Goal: Task Accomplishment & Management: Manage account settings

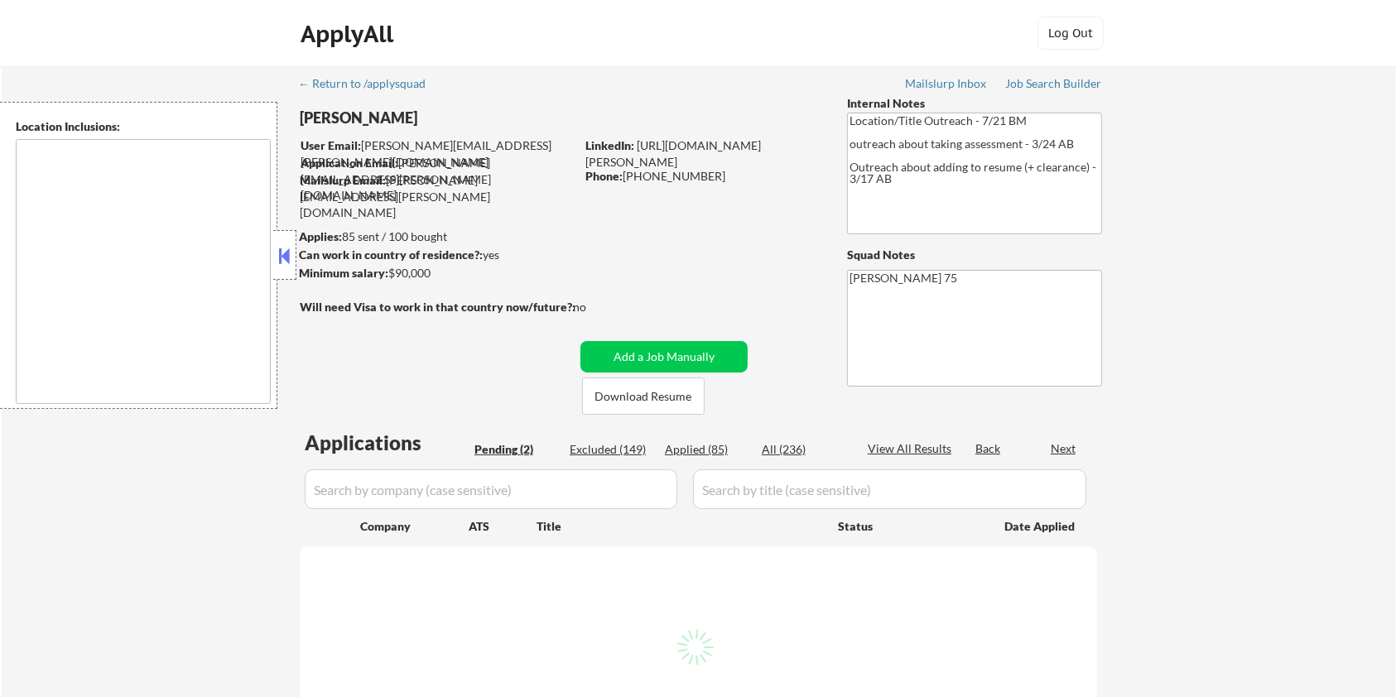
select select ""pending""
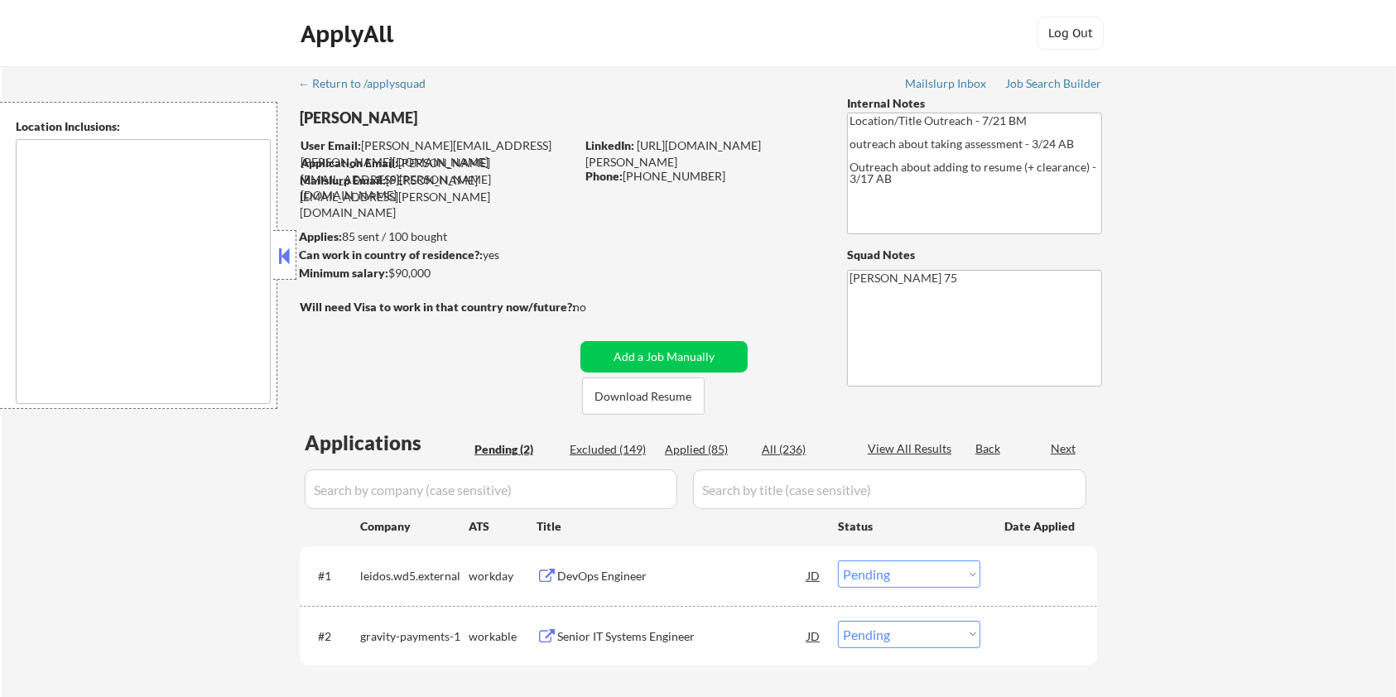
type textarea "remote"
click at [614, 637] on div "Senior IT Systems Engineer" at bounding box center [682, 636] width 250 height 17
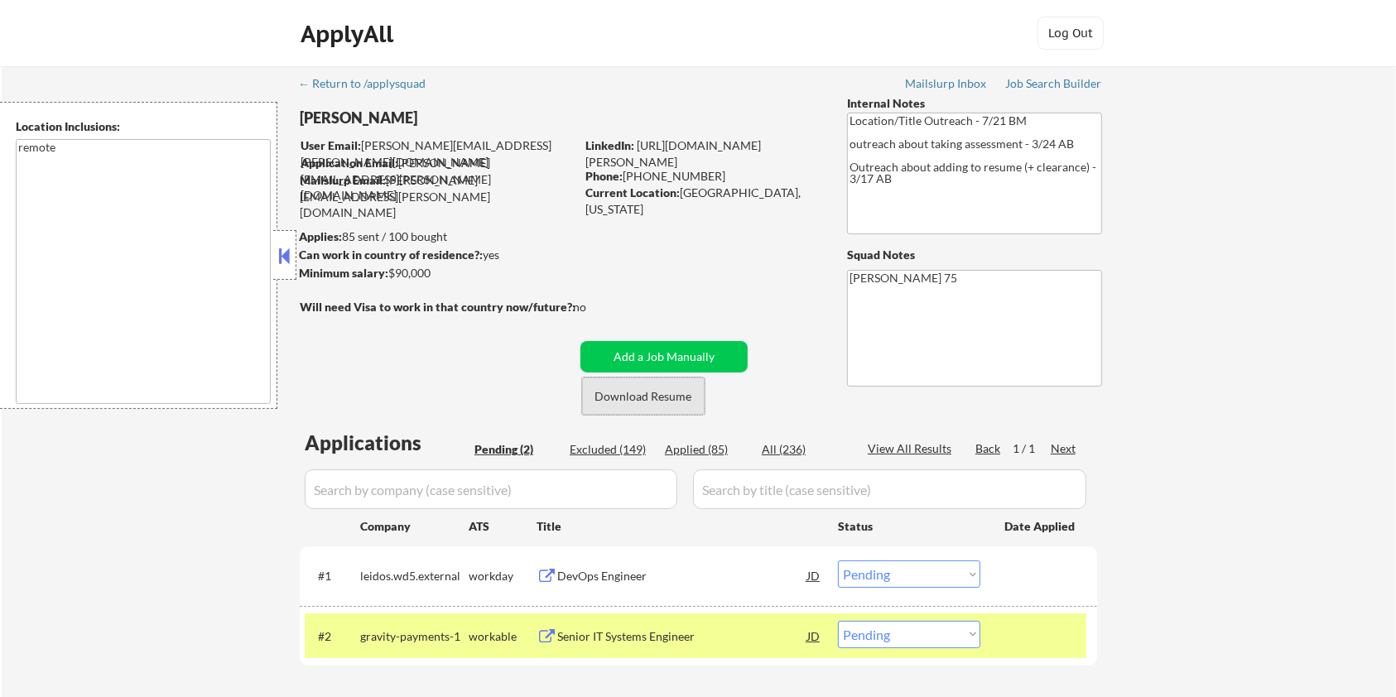
click at [655, 395] on button "Download Resume" at bounding box center [643, 395] width 123 height 37
drag, startPoint x: 757, startPoint y: 193, endPoint x: 678, endPoint y: 191, distance: 79.5
click at [678, 191] on div "Current Location: Fredericksburg, Virginia" at bounding box center [702, 201] width 234 height 32
copy div "Fredericksburg"
click at [940, 632] on select "Choose an option... Pending Applied Excluded (Questions) Excluded (Expired) Exc…" at bounding box center [909, 634] width 142 height 27
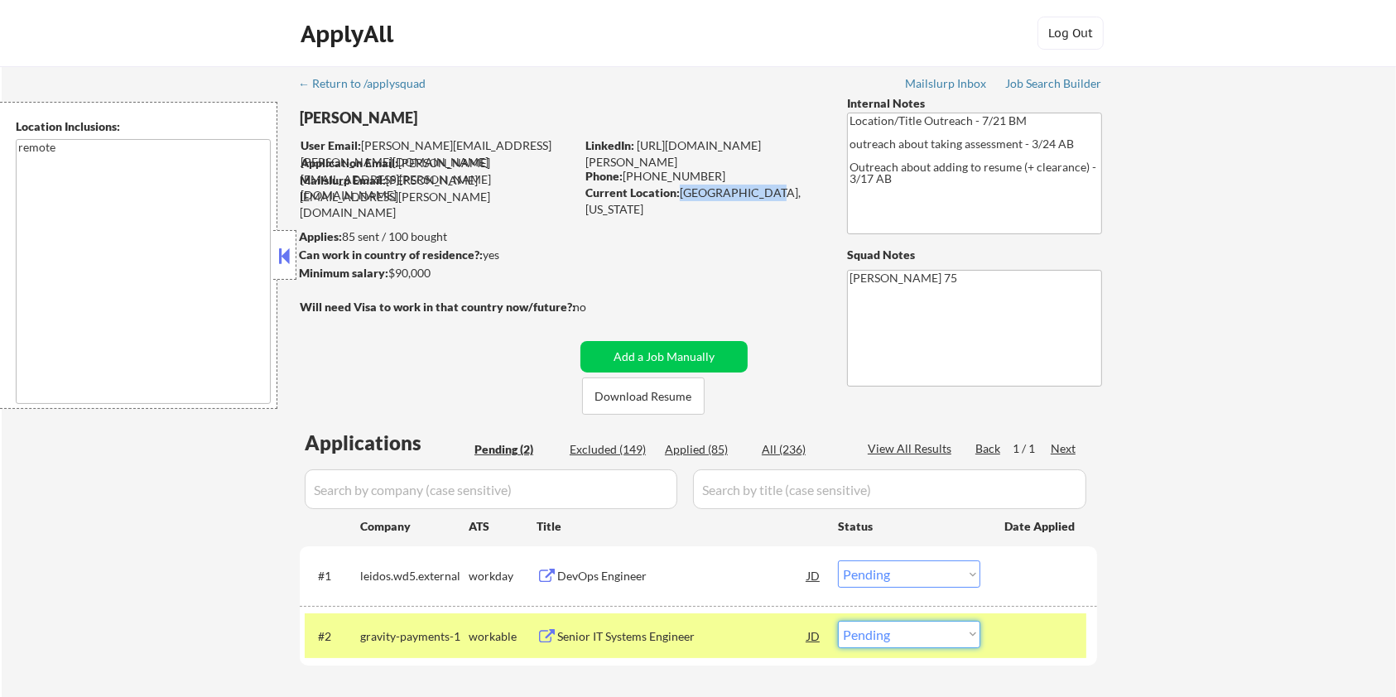
select select ""applied""
click at [838, 621] on select "Choose an option... Pending Applied Excluded (Questions) Excluded (Expired) Exc…" at bounding box center [909, 634] width 142 height 27
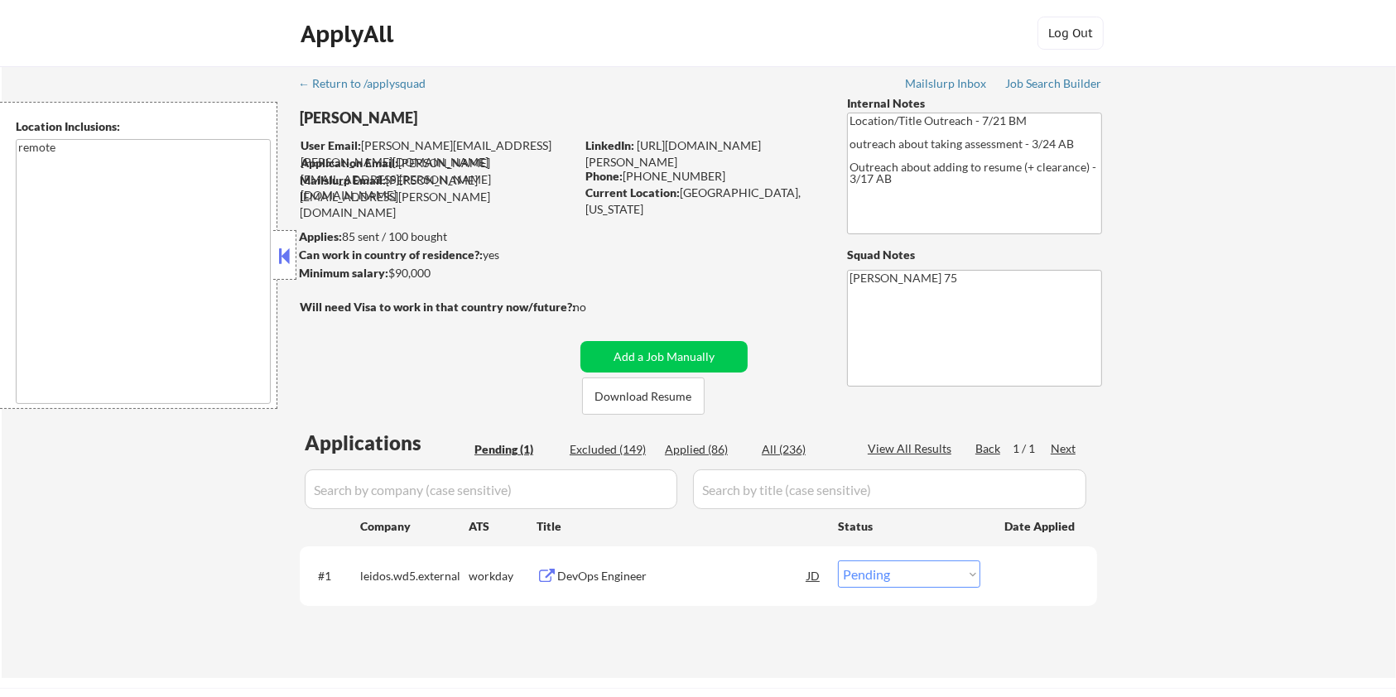
click at [619, 575] on div "DevOps Engineer" at bounding box center [682, 576] width 250 height 17
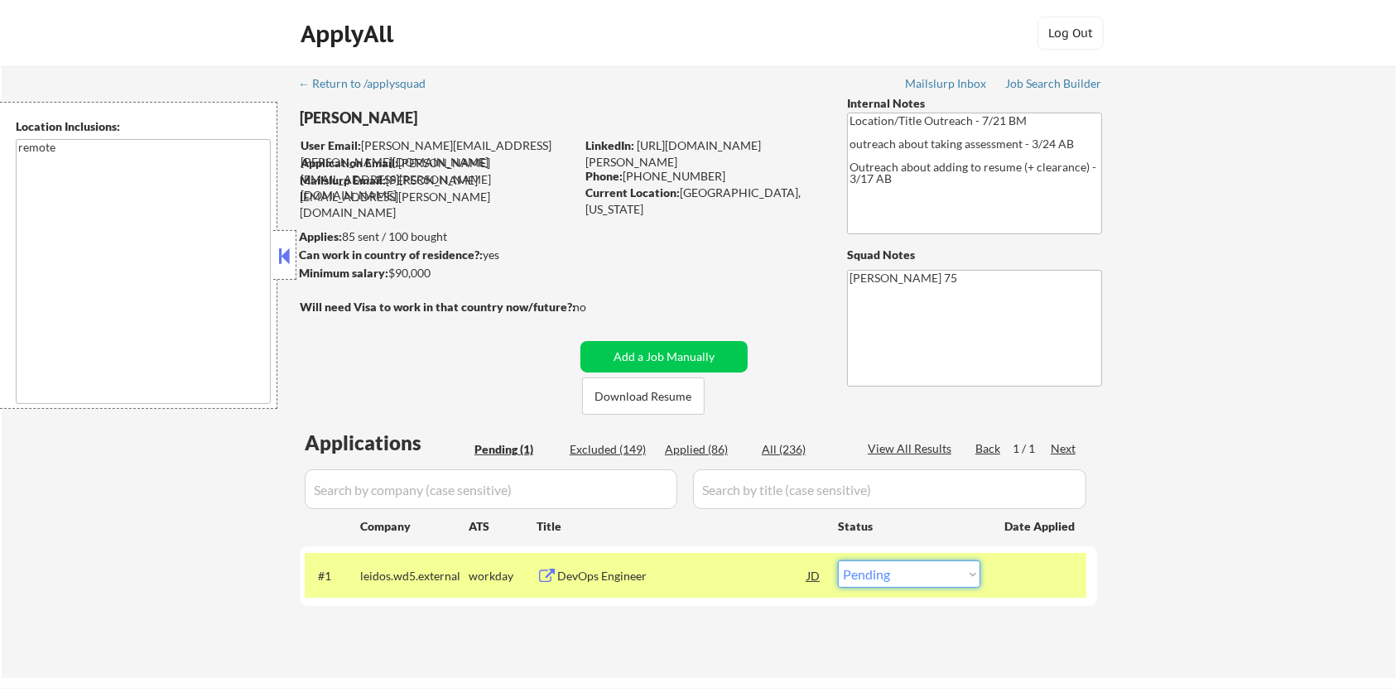
click at [946, 586] on select "Choose an option... Pending Applied Excluded (Questions) Excluded (Expired) Exc…" at bounding box center [909, 573] width 142 height 27
select select ""excluded""
click at [838, 560] on select "Choose an option... Pending Applied Excluded (Questions) Excluded (Expired) Exc…" at bounding box center [909, 573] width 142 height 27
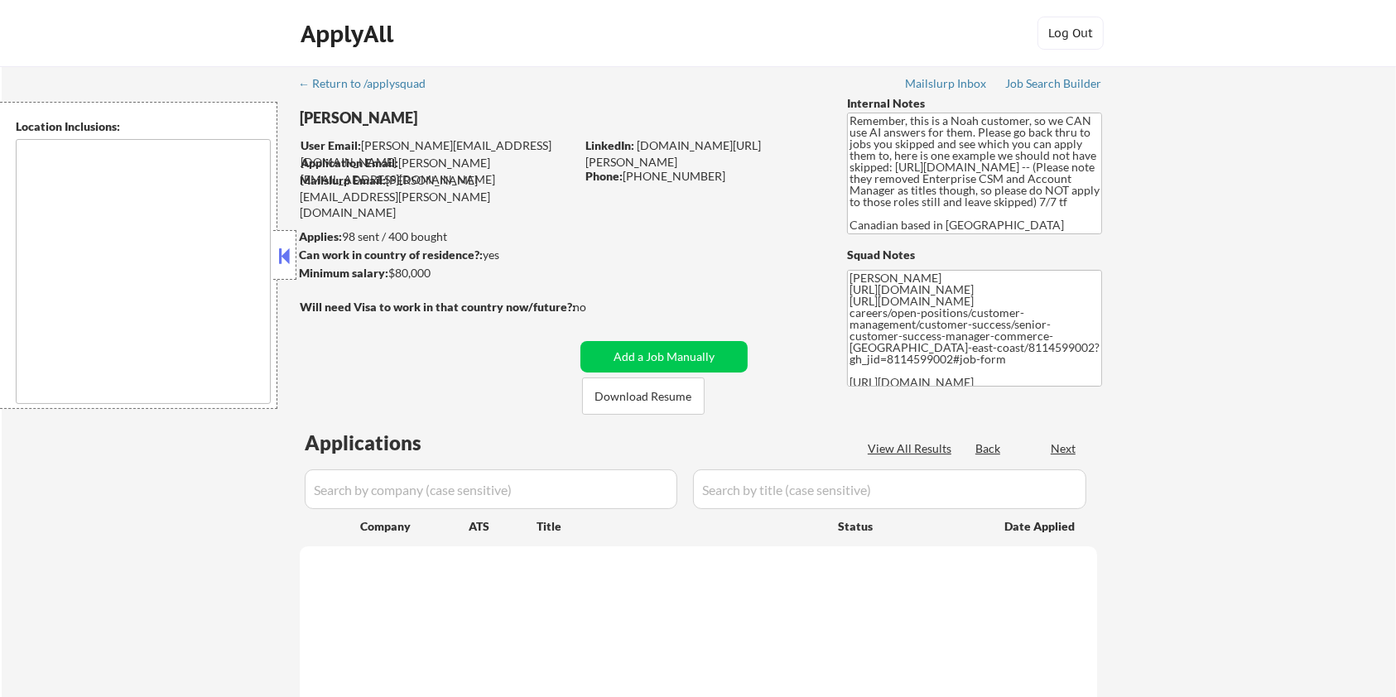
type textarea "Toronto, ON Etobicoke, ON Scarborough, ON North York, ON East York, ON York, ON…"
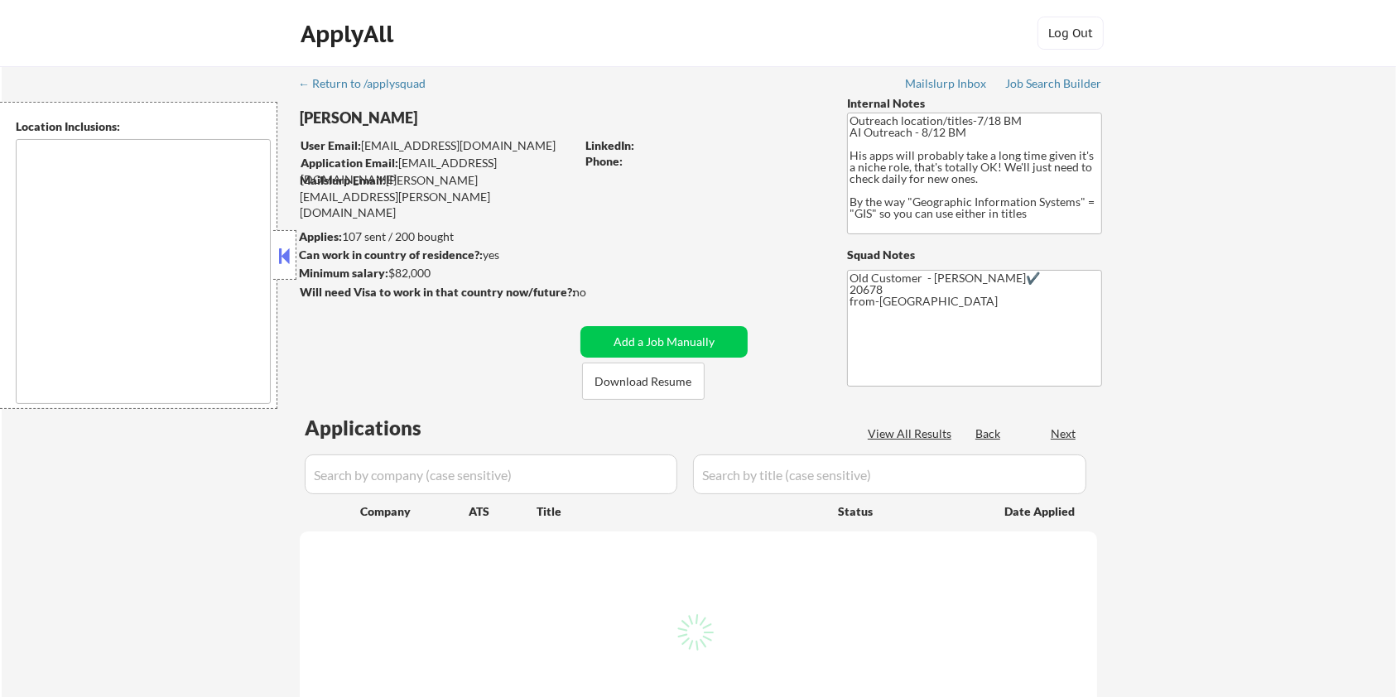
select select ""pending""
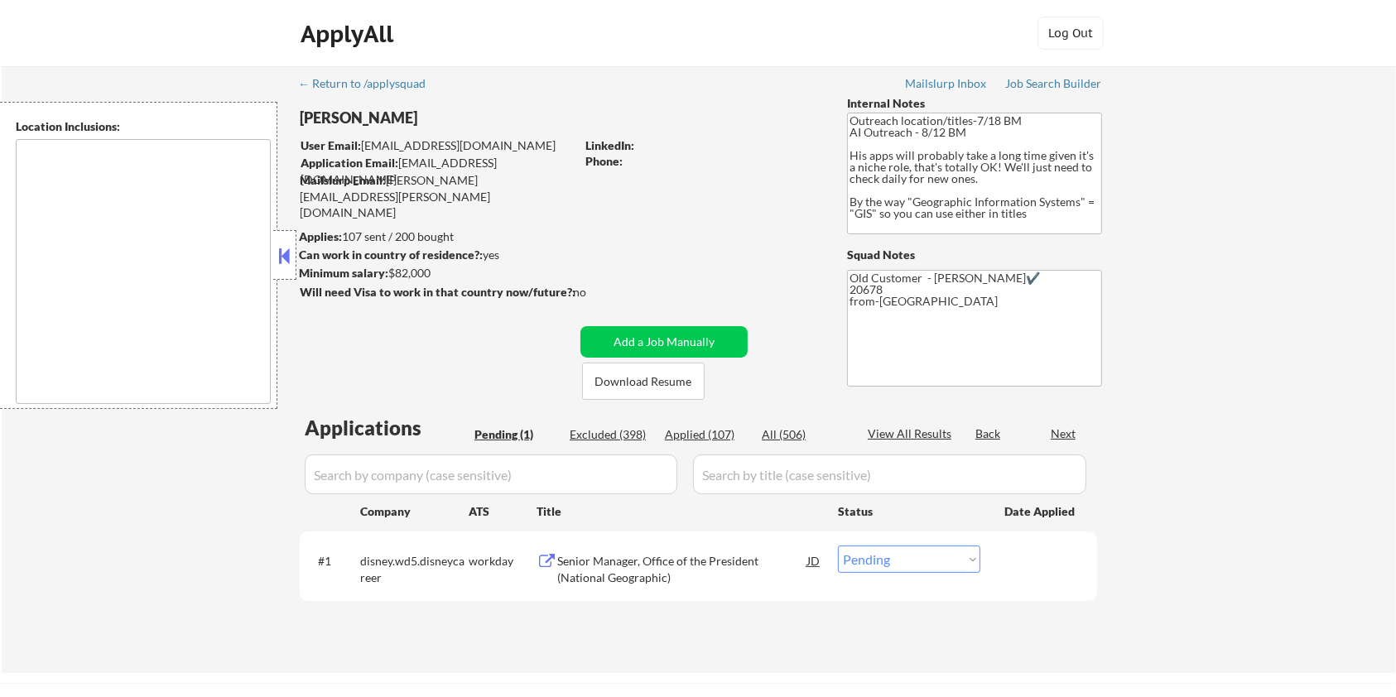
type textarea "Remote US Washington DC Baltimore MD Alexandria VA Arlington VA Chevy Chase MD …"
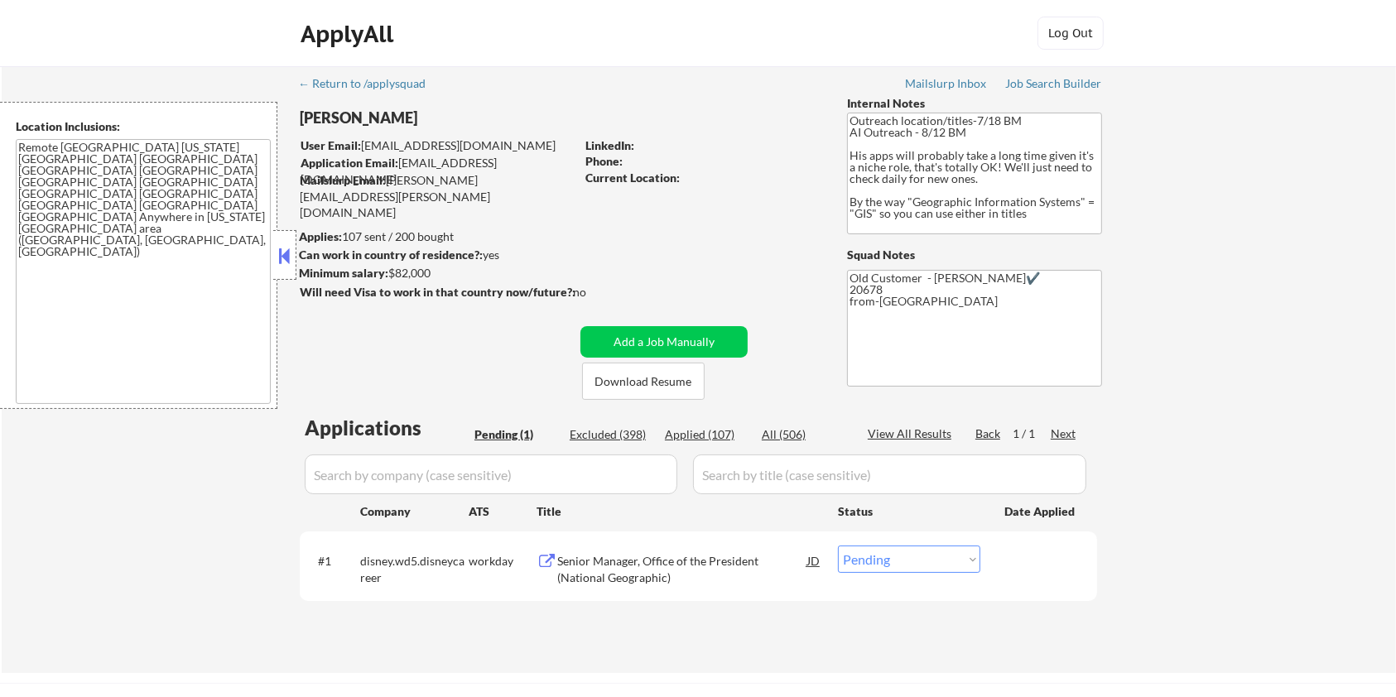
click at [600, 564] on div "Senior Manager, Office of the President (National Geographic)" at bounding box center [682, 569] width 250 height 32
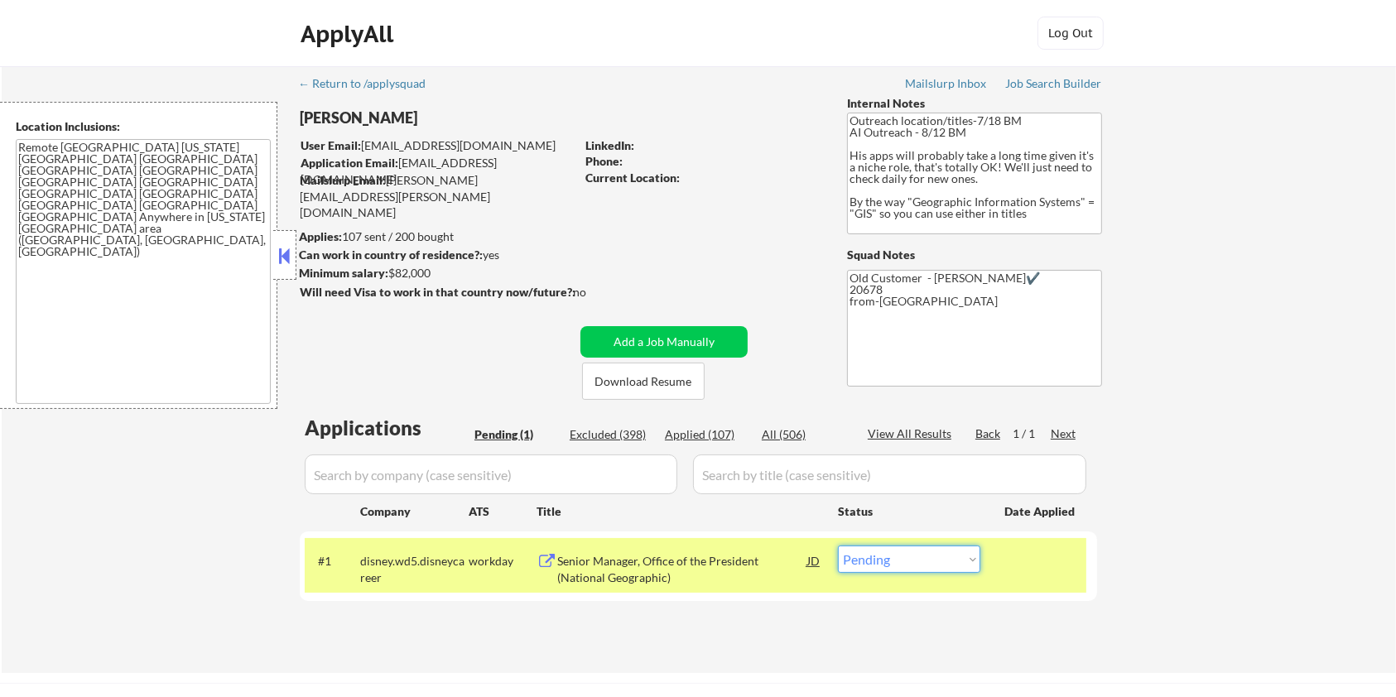
click at [896, 560] on select "Choose an option... Pending Applied Excluded (Questions) Excluded (Expired) Exc…" at bounding box center [909, 559] width 142 height 27
select select ""excluded__bad_match_""
click at [838, 546] on select "Choose an option... Pending Applied Excluded (Questions) Excluded (Expired) Exc…" at bounding box center [909, 559] width 142 height 27
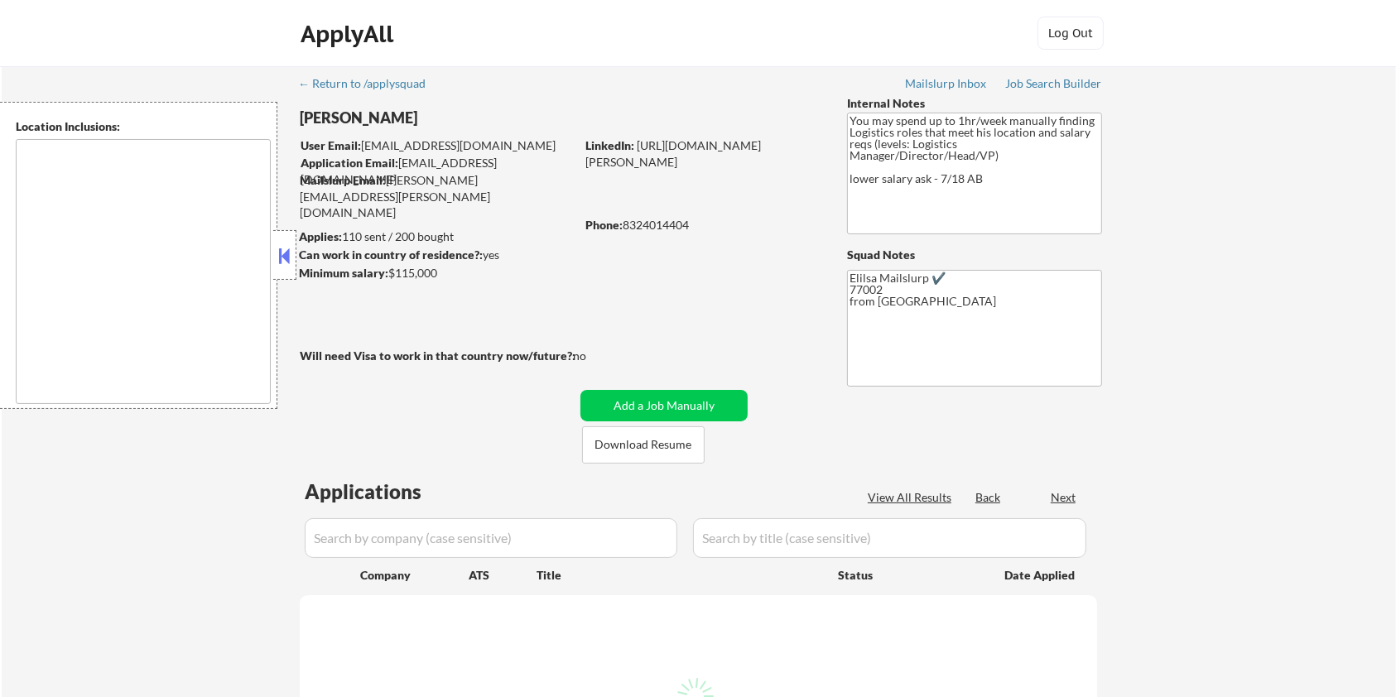
type textarea "Houston, TX Bellaire, TX West University Place, TX Southside Place, TX Hunters …"
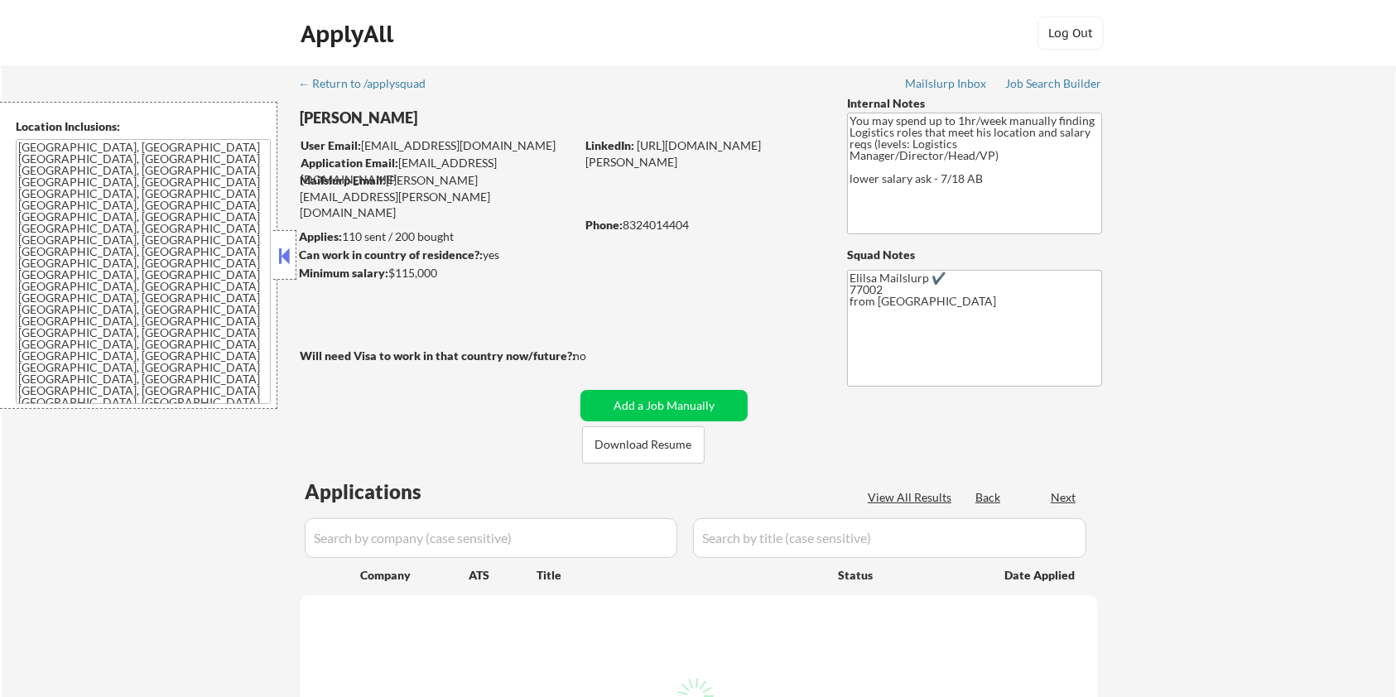
select select ""pending""
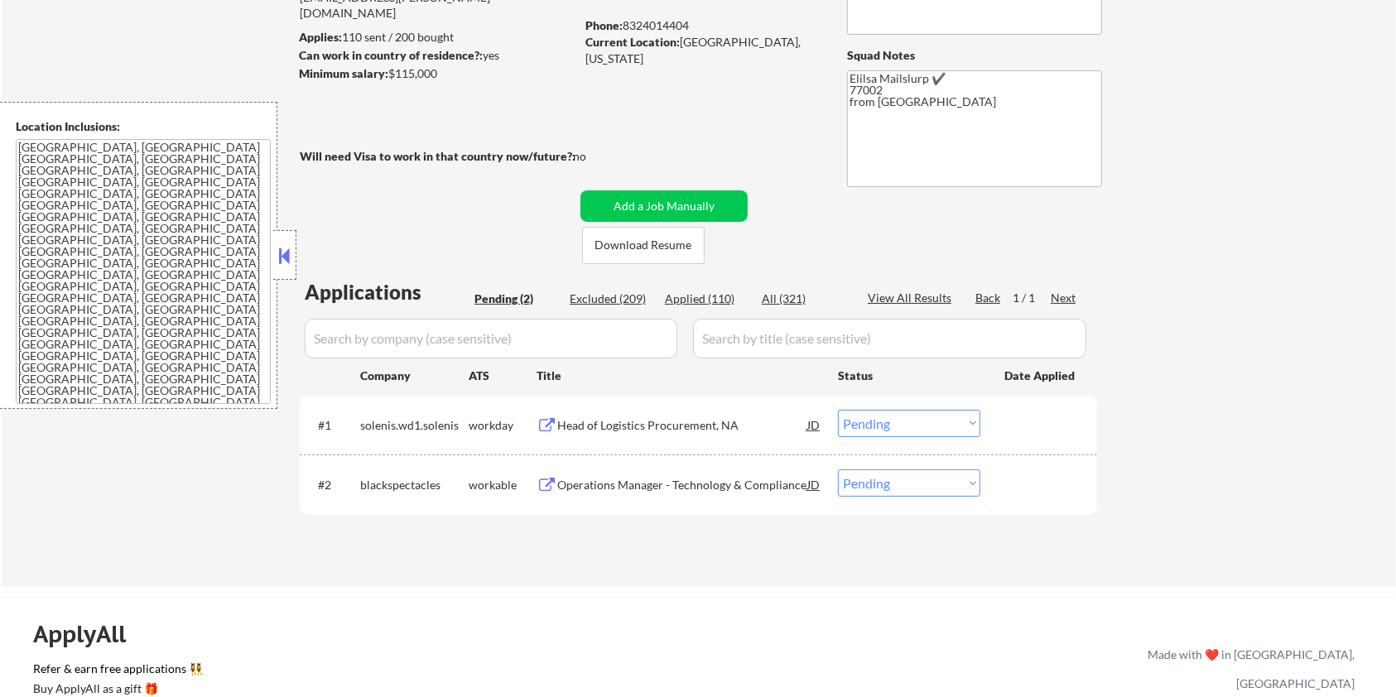
scroll to position [220, 0]
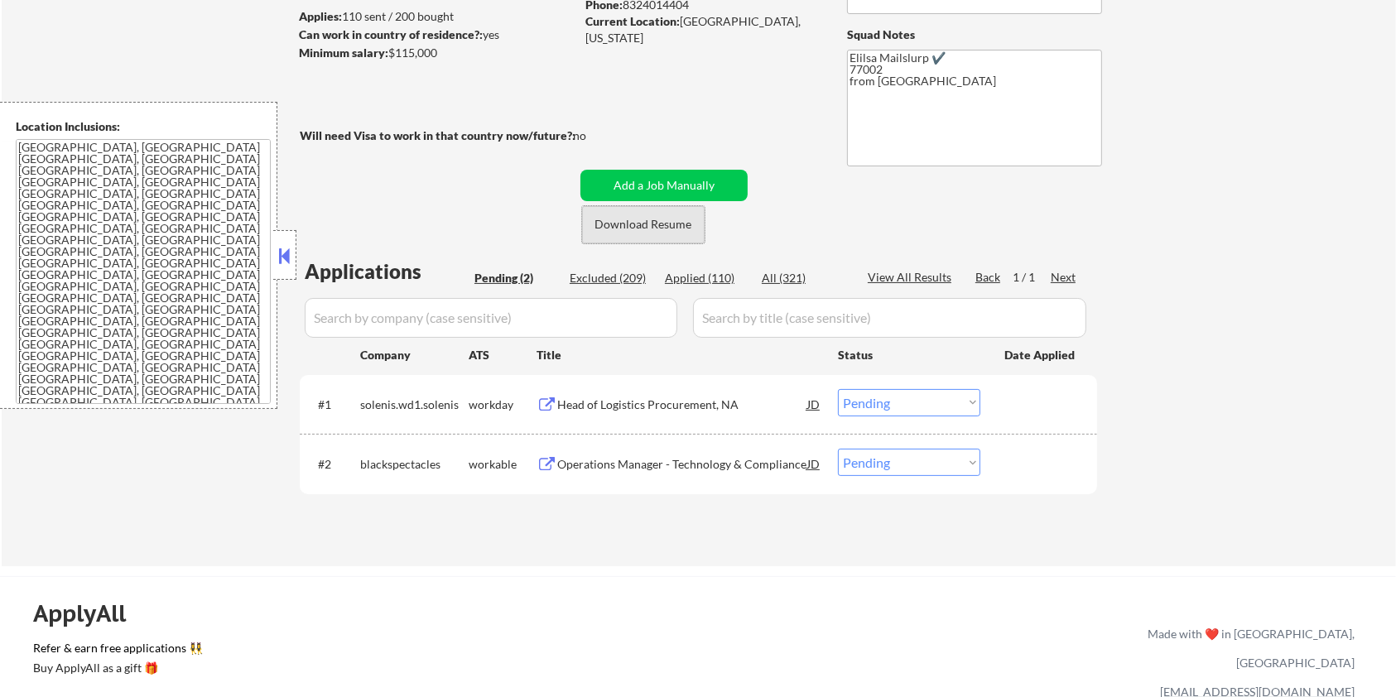
click at [640, 221] on button "Download Resume" at bounding box center [643, 224] width 123 height 37
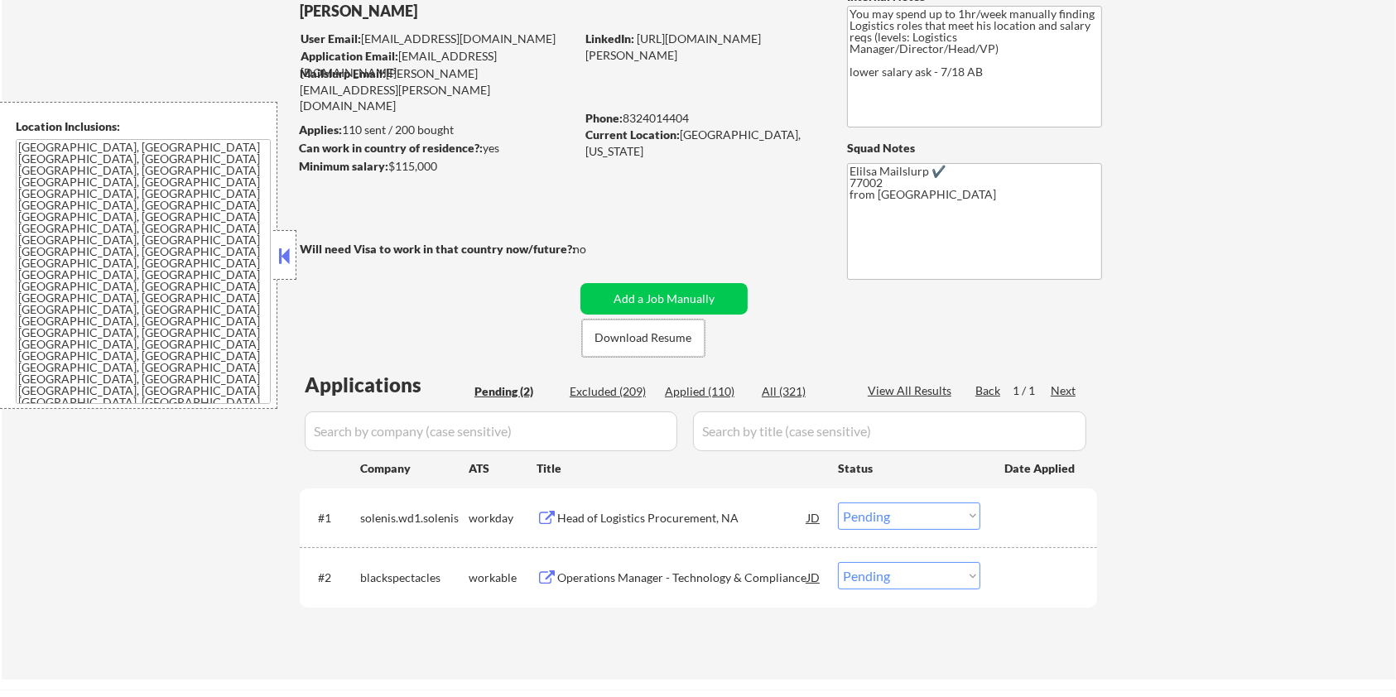
scroll to position [110, 0]
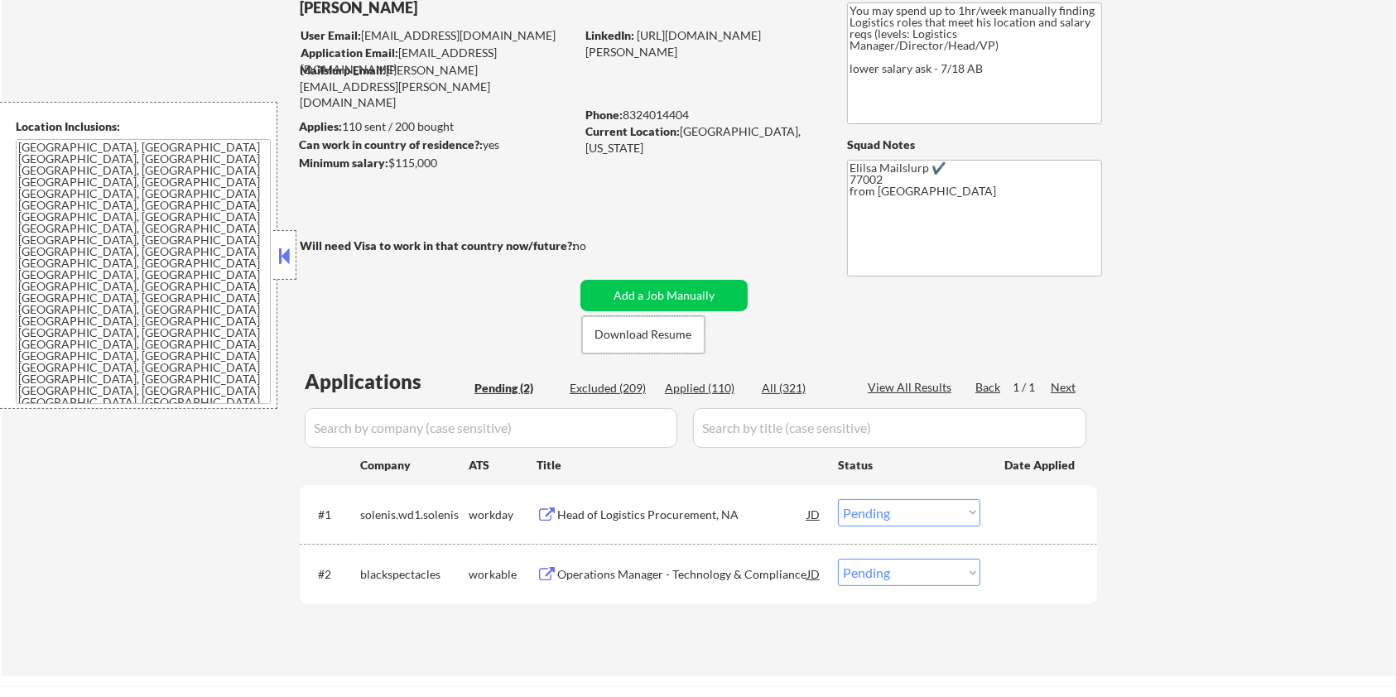
click at [627, 573] on div "Operations Manager - Technology & Compliance" at bounding box center [682, 574] width 250 height 17
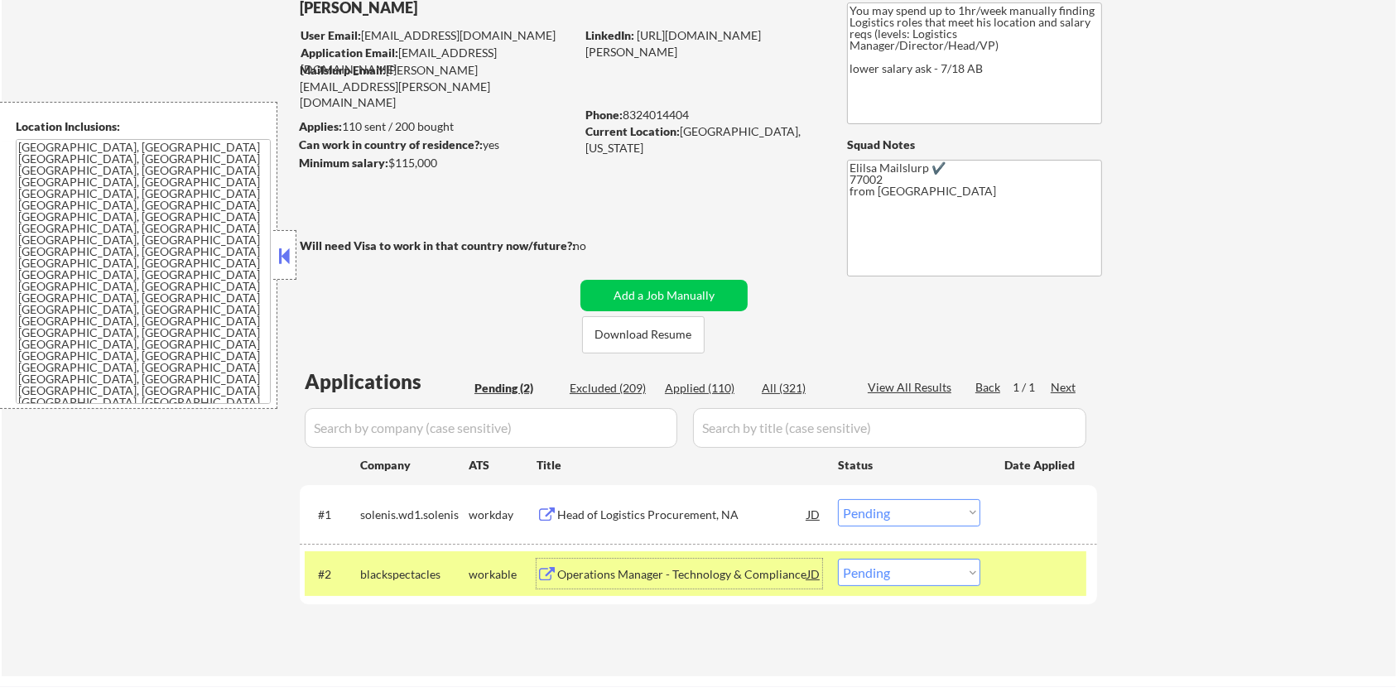
click at [907, 576] on select "Choose an option... Pending Applied Excluded (Questions) Excluded (Expired) Exc…" at bounding box center [909, 572] width 142 height 27
select select ""excluded__salary_""
click at [838, 559] on select "Choose an option... Pending Applied Excluded (Questions) Excluded (Expired) Exc…" at bounding box center [909, 572] width 142 height 27
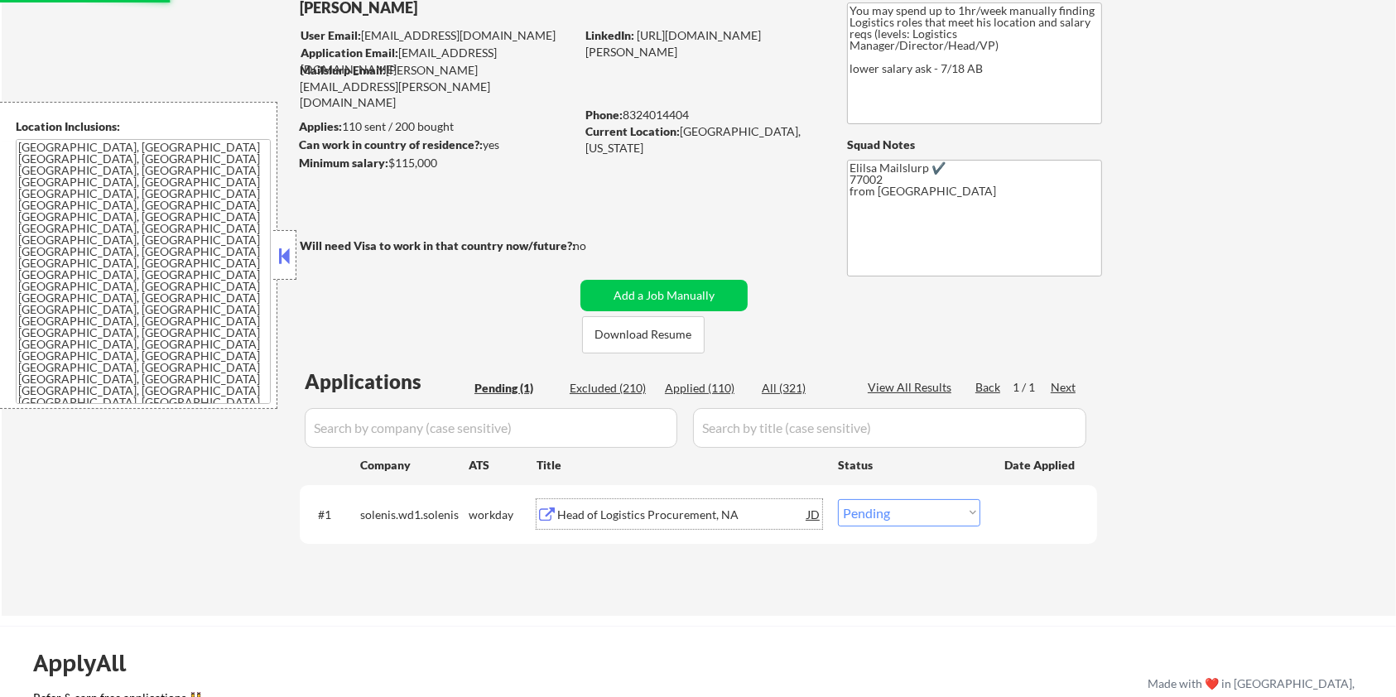
click at [608, 515] on div "Head of Logistics Procurement, NA" at bounding box center [682, 515] width 250 height 17
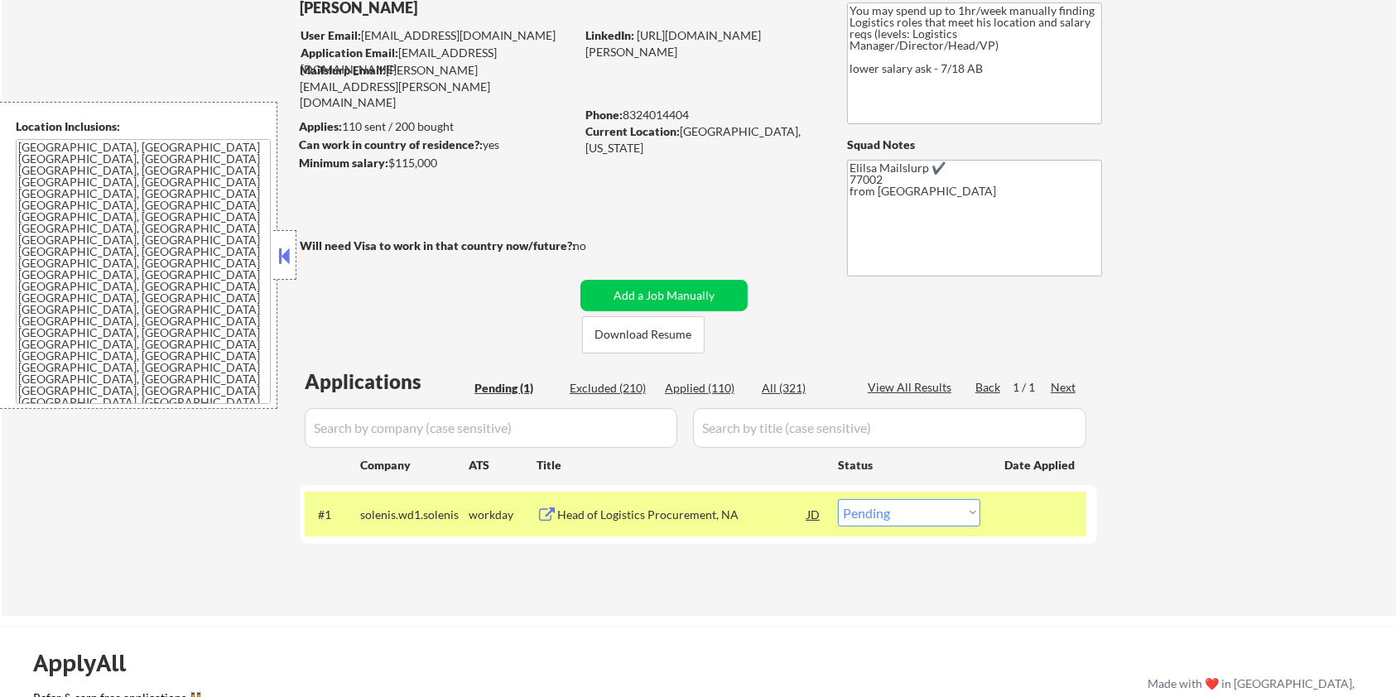
drag, startPoint x: 450, startPoint y: 170, endPoint x: 404, endPoint y: 175, distance: 46.6
click at [404, 175] on div "← Return to /applysquad Mailslurp Inbox Job Search Builder Marcus Ingram User E…" at bounding box center [699, 279] width 826 height 647
click at [435, 184] on div "← Return to /applysquad Mailslurp Inbox Job Search Builder Marcus Ingram User E…" at bounding box center [699, 279] width 826 height 647
drag, startPoint x: 438, startPoint y: 158, endPoint x: 400, endPoint y: 154, distance: 38.3
click at [400, 155] on div "Minimum salary: $115,000" at bounding box center [437, 163] width 276 height 17
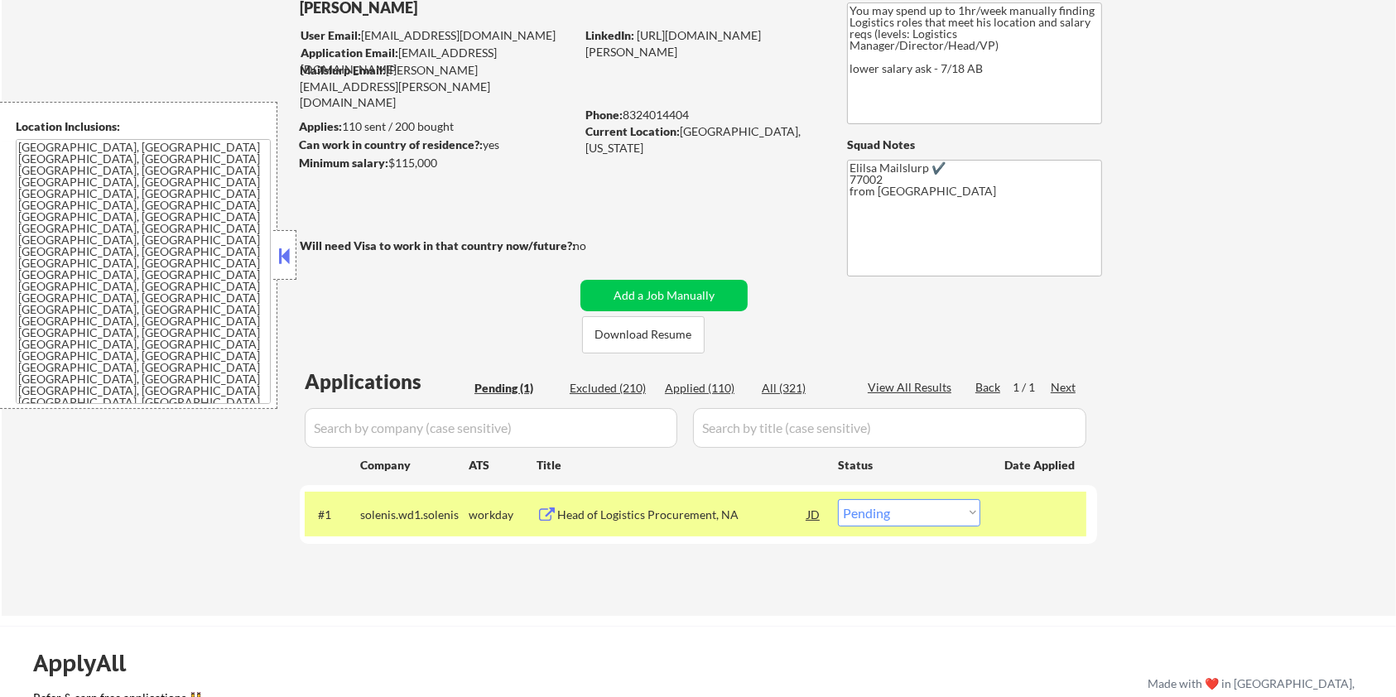
click at [372, 202] on div "← Return to /applysquad Mailslurp Inbox Job Search Builder Marcus Ingram User E…" at bounding box center [699, 279] width 826 height 647
drag, startPoint x: 388, startPoint y: 161, endPoint x: 440, endPoint y: 167, distance: 52.5
click at [440, 167] on div "Minimum salary: $115,000" at bounding box center [437, 163] width 276 height 17
copy div "$115,000"
click at [863, 520] on select "Choose an option... Pending Applied Excluded (Questions) Excluded (Expired) Exc…" at bounding box center [909, 512] width 142 height 27
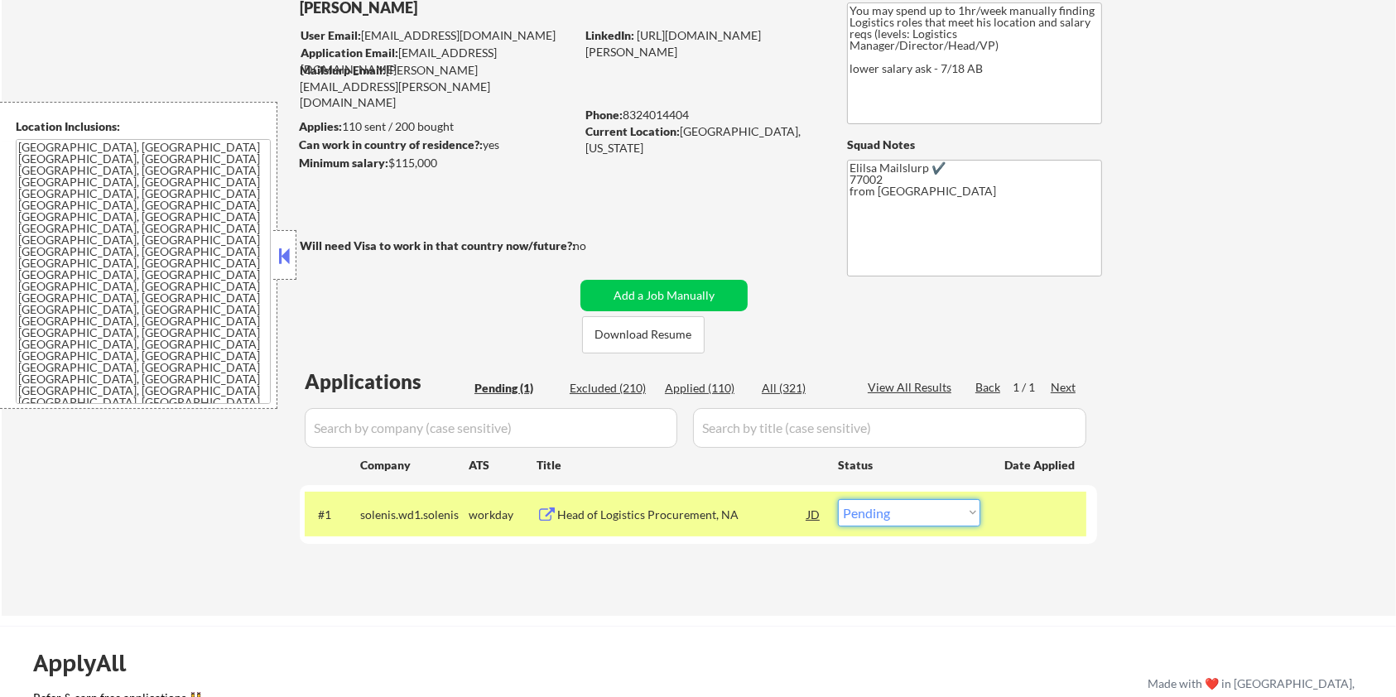
select select ""applied""
click at [838, 499] on select "Choose an option... Pending Applied Excluded (Questions) Excluded (Expired) Exc…" at bounding box center [909, 512] width 142 height 27
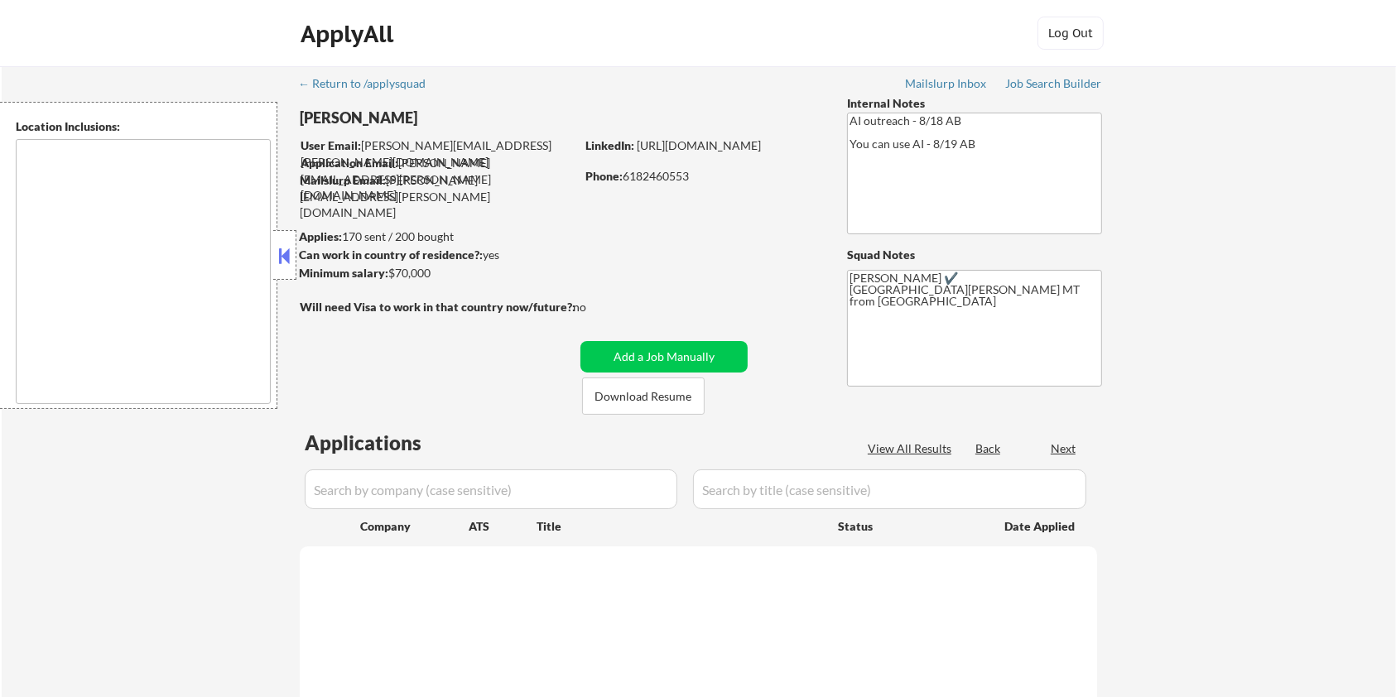
type textarea "[GEOGRAPHIC_DATA][PERSON_NAME], CO [PERSON_NAME], CO [GEOGRAPHIC_DATA], CO Timn…"
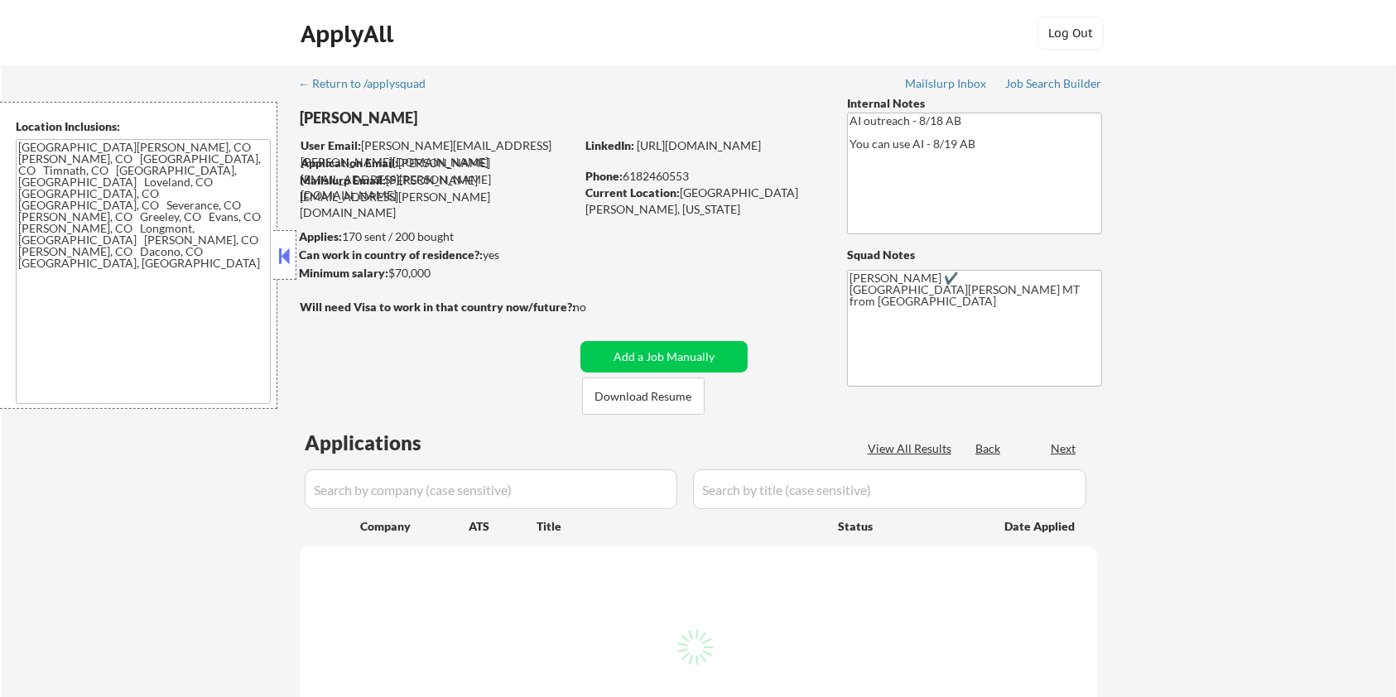
select select ""pending""
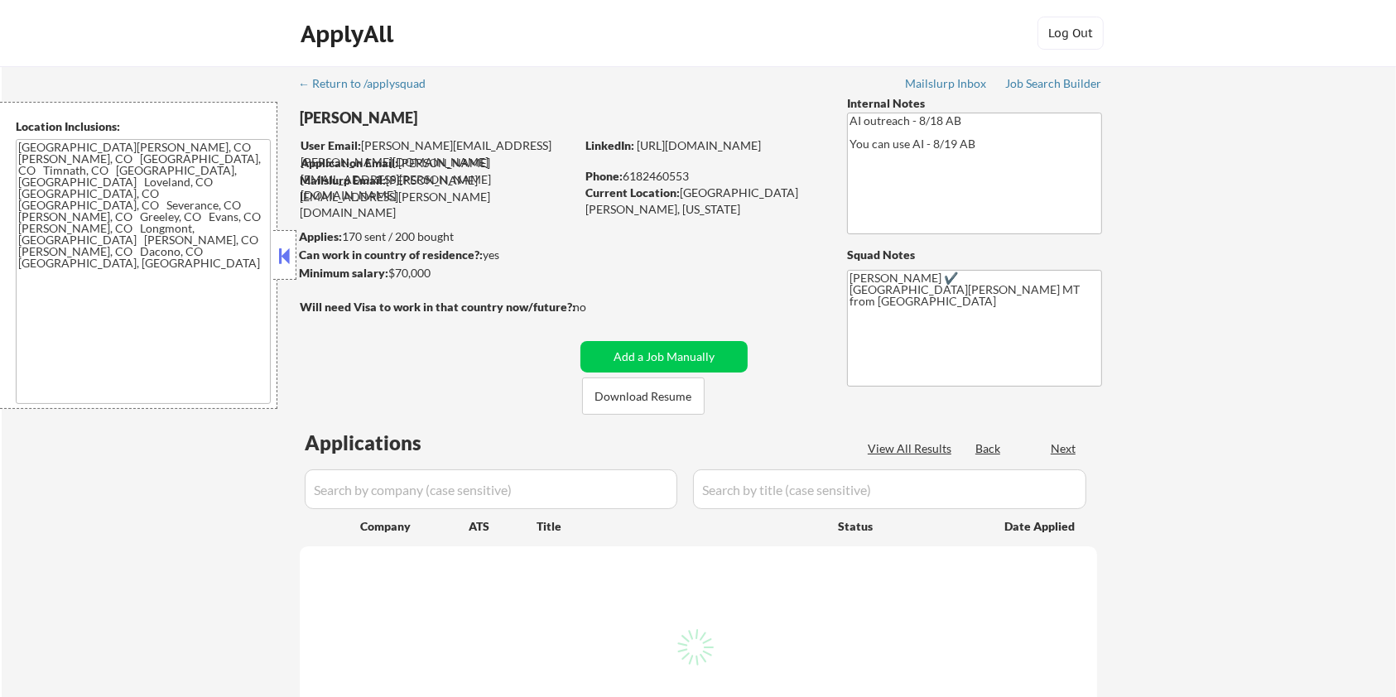
select select ""pending""
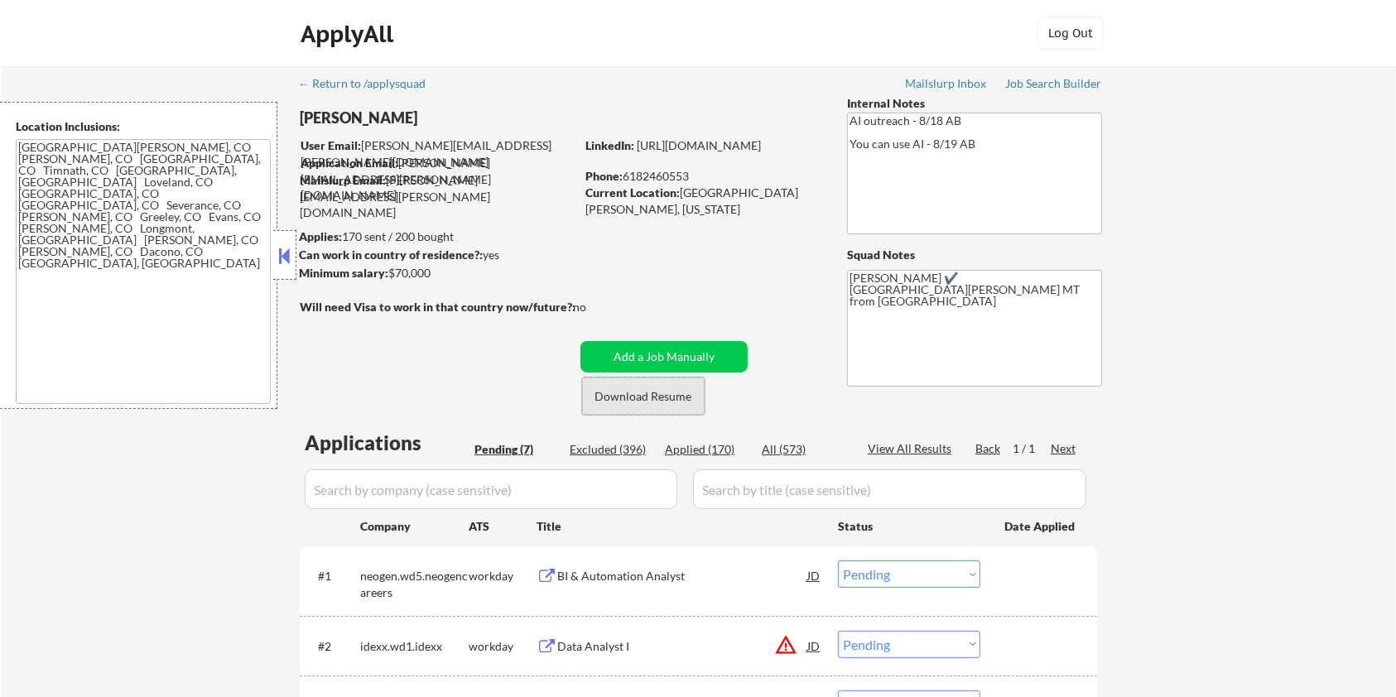
click at [681, 397] on button "Download Resume" at bounding box center [643, 395] width 123 height 37
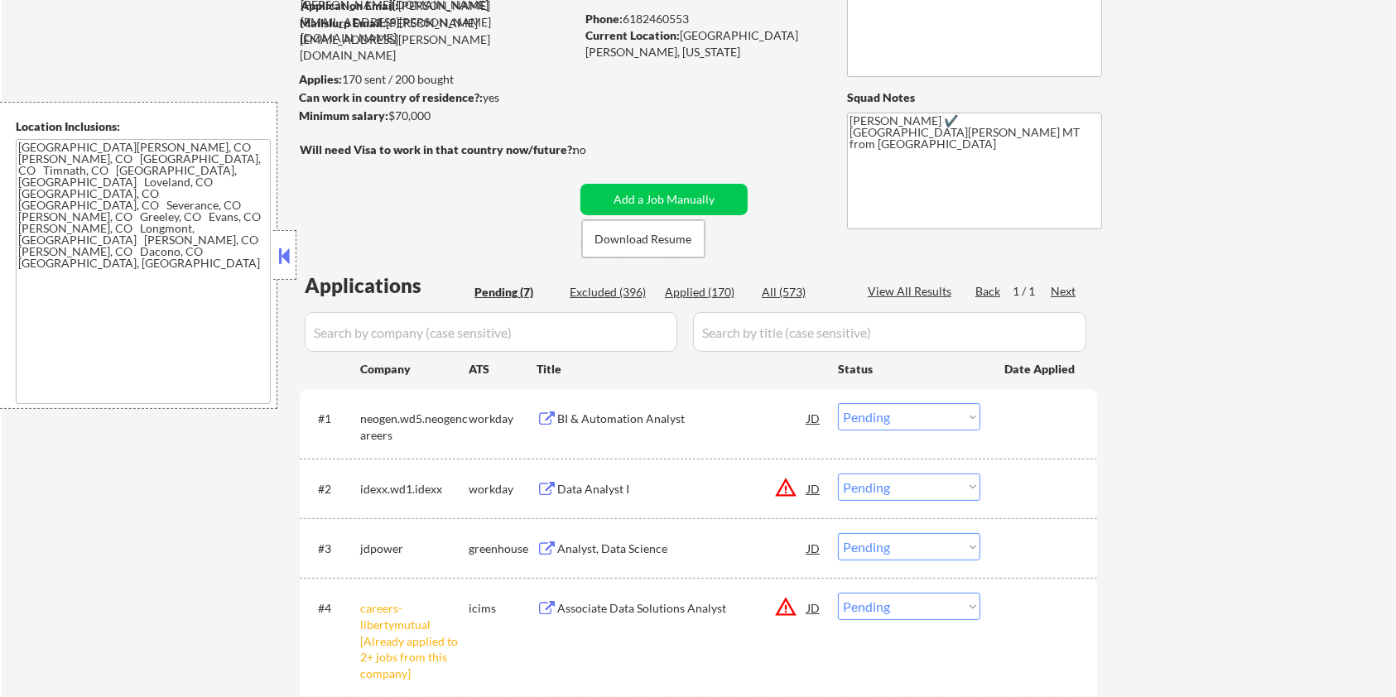
scroll to position [220, 0]
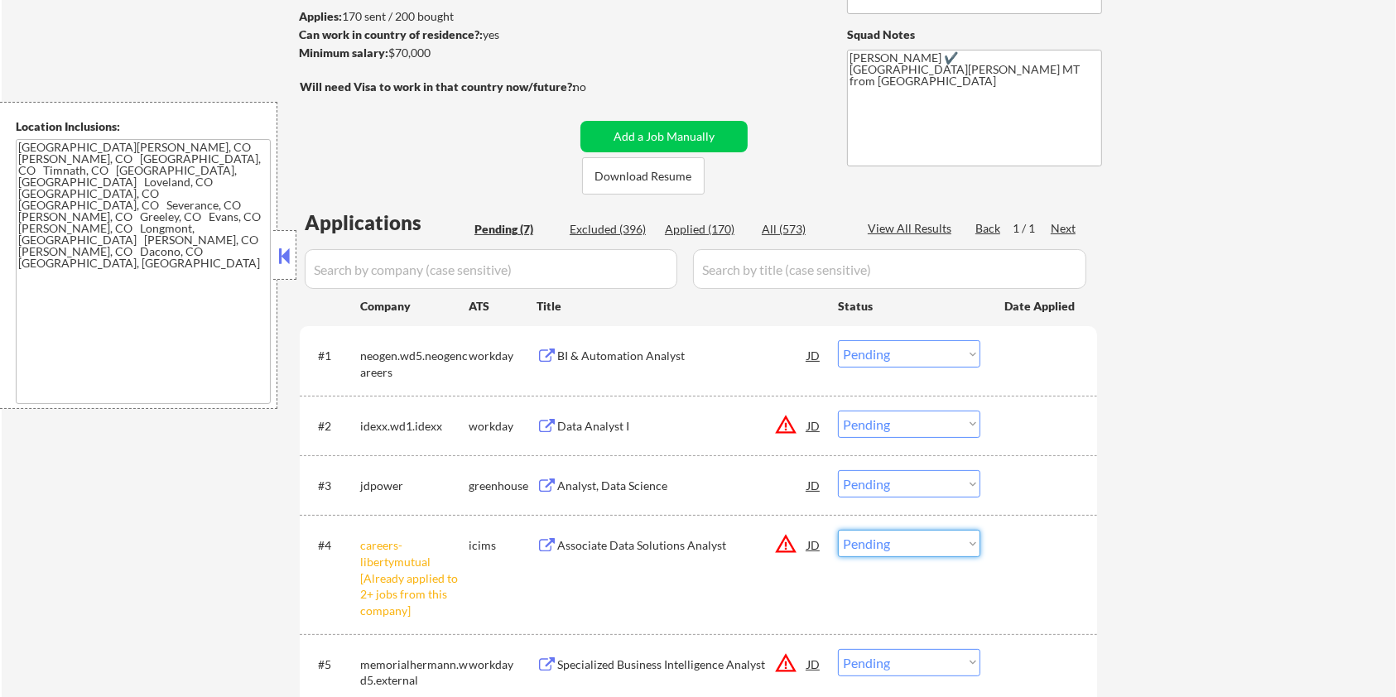
click at [921, 553] on select "Choose an option... Pending Applied Excluded (Questions) Excluded (Expired) Exc…" at bounding box center [909, 543] width 142 height 27
click at [838, 530] on select "Choose an option... Pending Applied Excluded (Questions) Excluded (Expired) Exc…" at bounding box center [909, 543] width 142 height 27
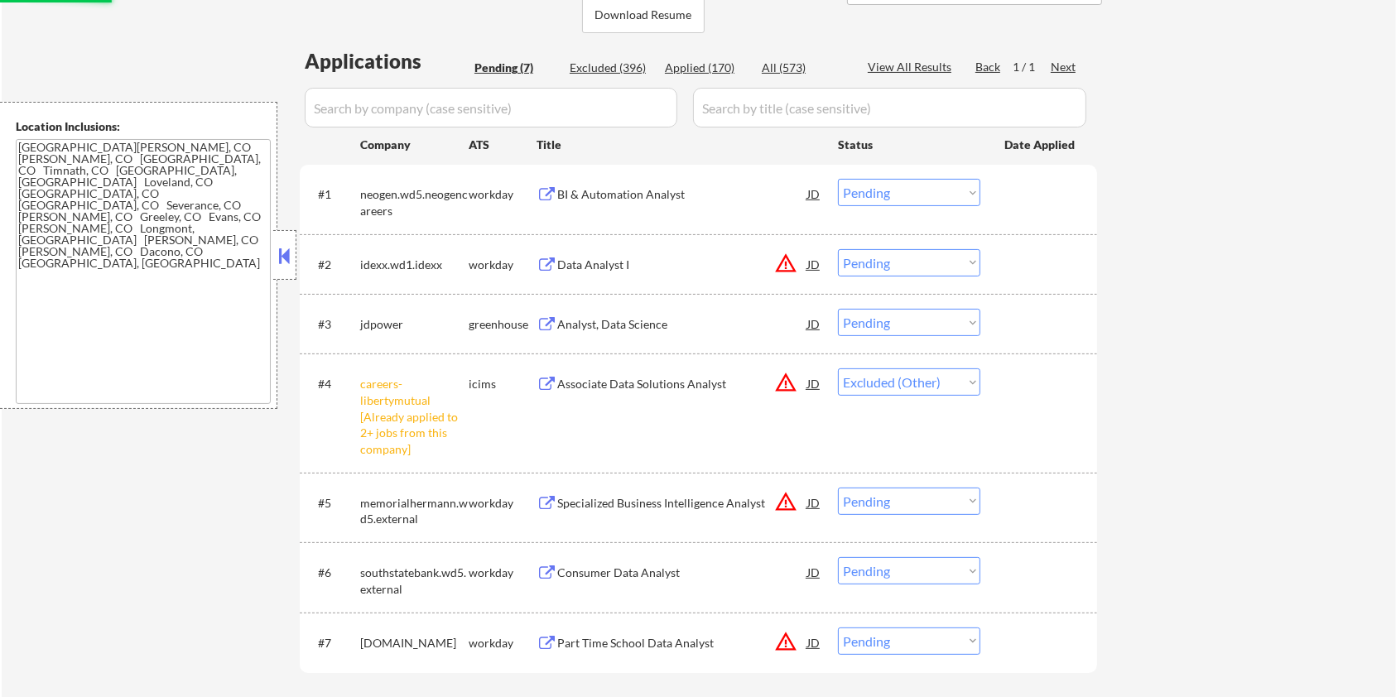
scroll to position [441, 0]
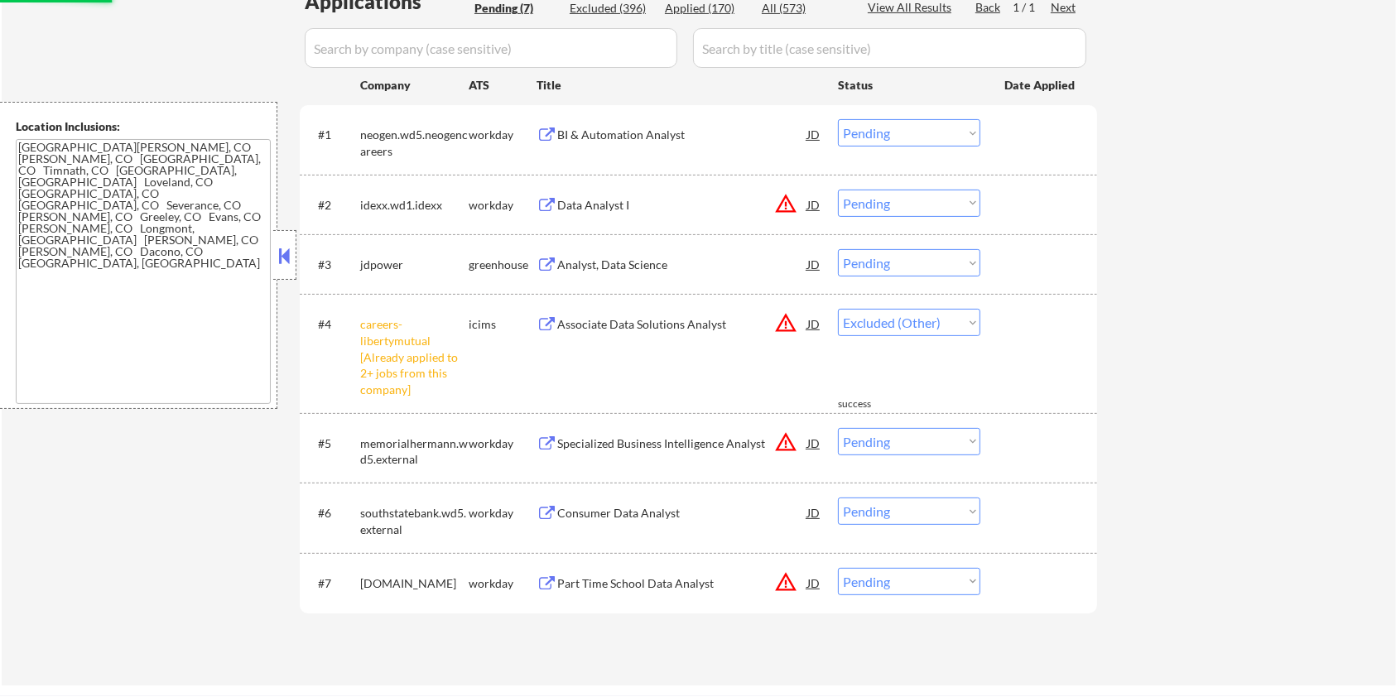
select select ""pending""
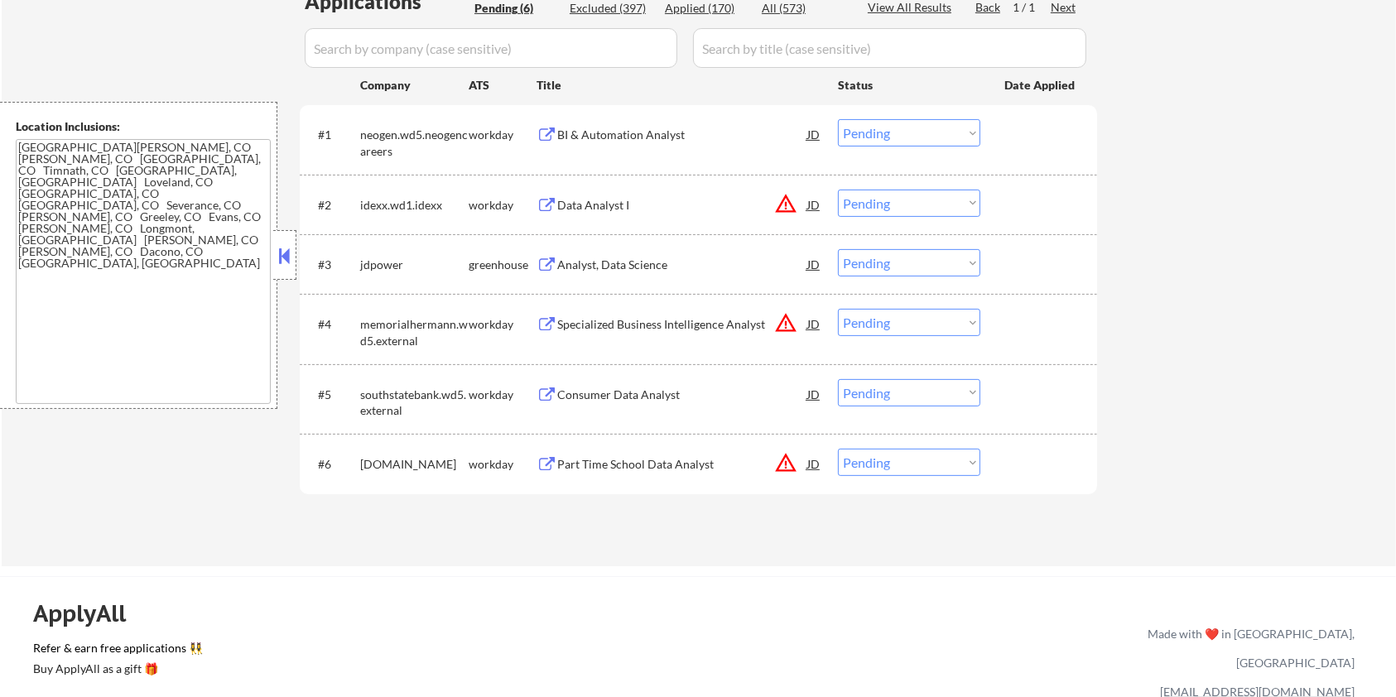
click at [576, 262] on div "Analyst, Data Science" at bounding box center [682, 265] width 250 height 17
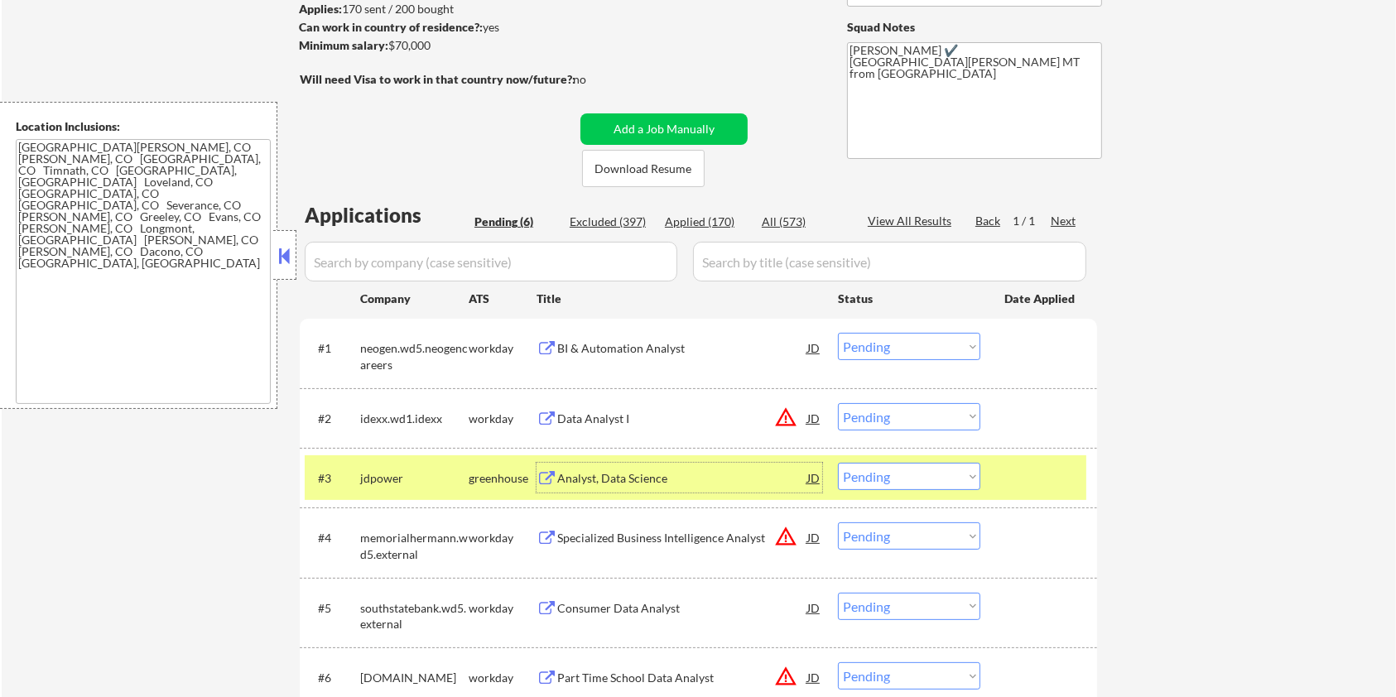
scroll to position [220, 0]
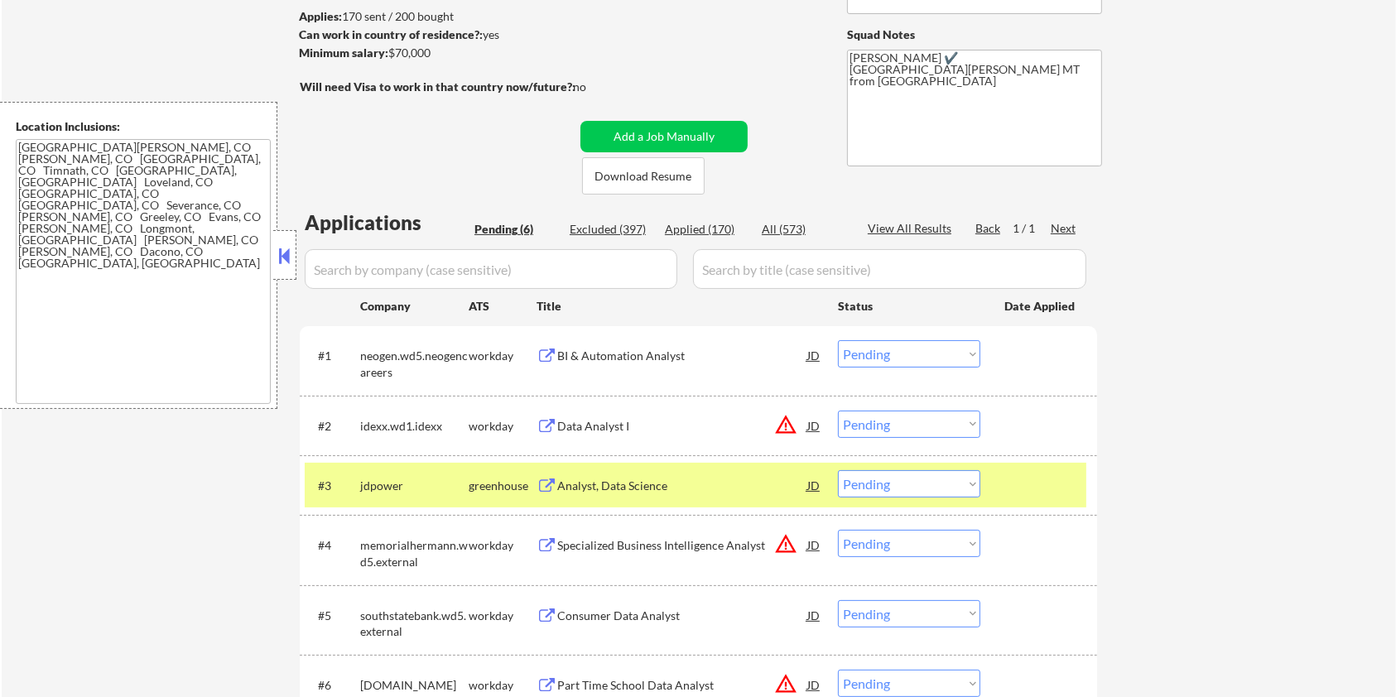
drag, startPoint x: 460, startPoint y: 52, endPoint x: 392, endPoint y: 56, distance: 68.8
click at [392, 56] on div "Minimum salary: $70,000" at bounding box center [437, 53] width 276 height 17
copy div "$70,000"
click at [876, 486] on select "Choose an option... Pending Applied Excluded (Questions) Excluded (Expired) Exc…" at bounding box center [909, 483] width 142 height 27
click at [838, 470] on select "Choose an option... Pending Applied Excluded (Questions) Excluded (Expired) Exc…" at bounding box center [909, 483] width 142 height 27
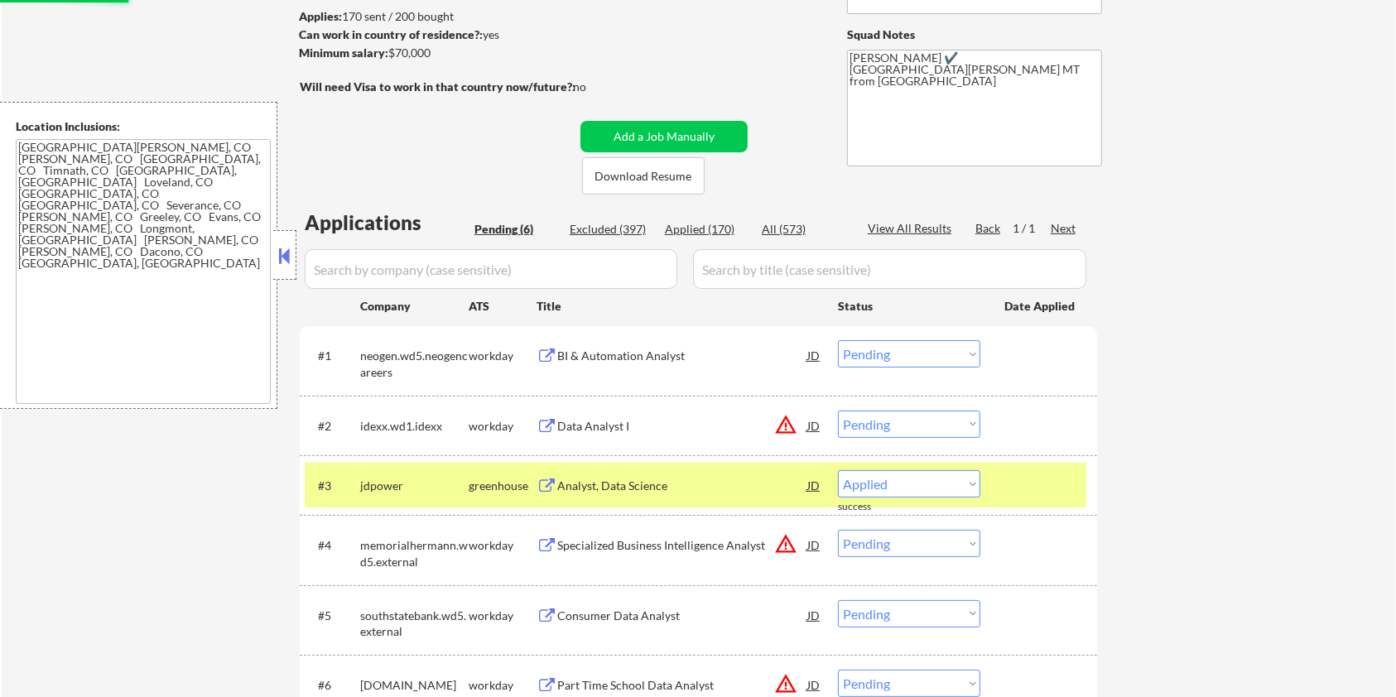
select select ""pending""
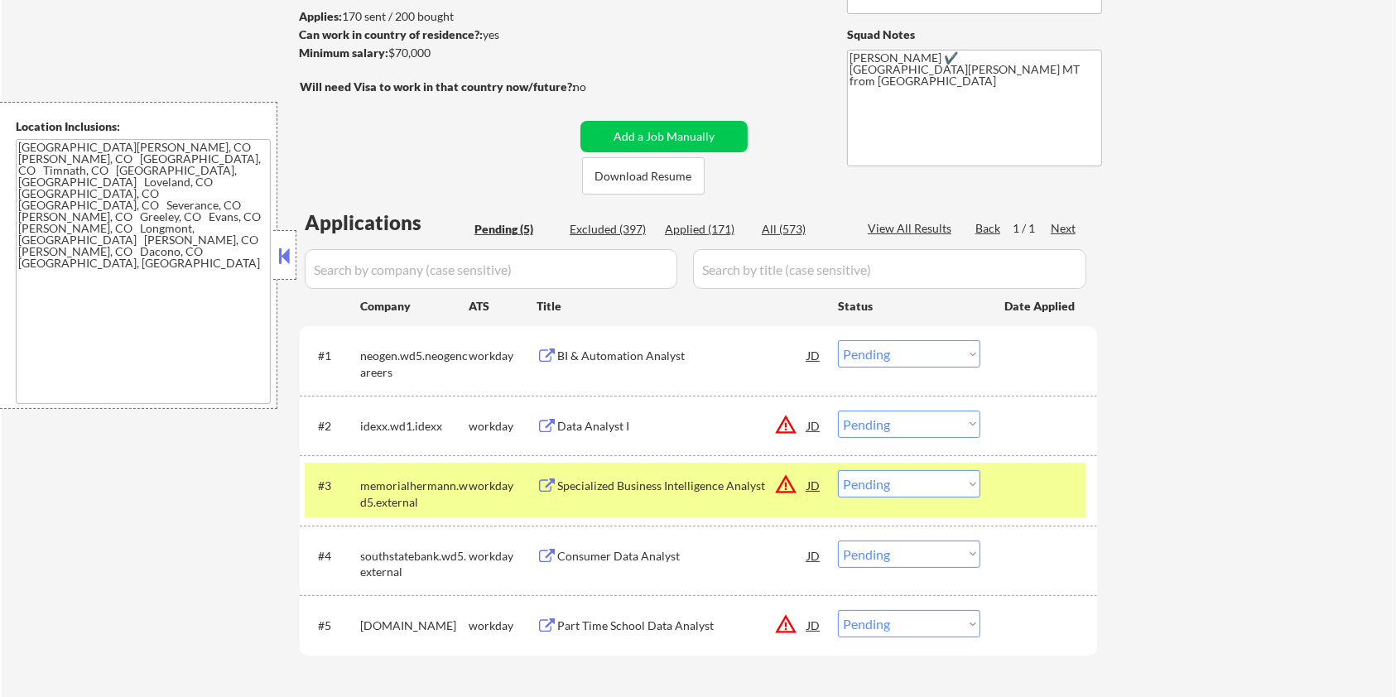
click at [632, 350] on div "BI & Automation Analyst" at bounding box center [682, 356] width 250 height 17
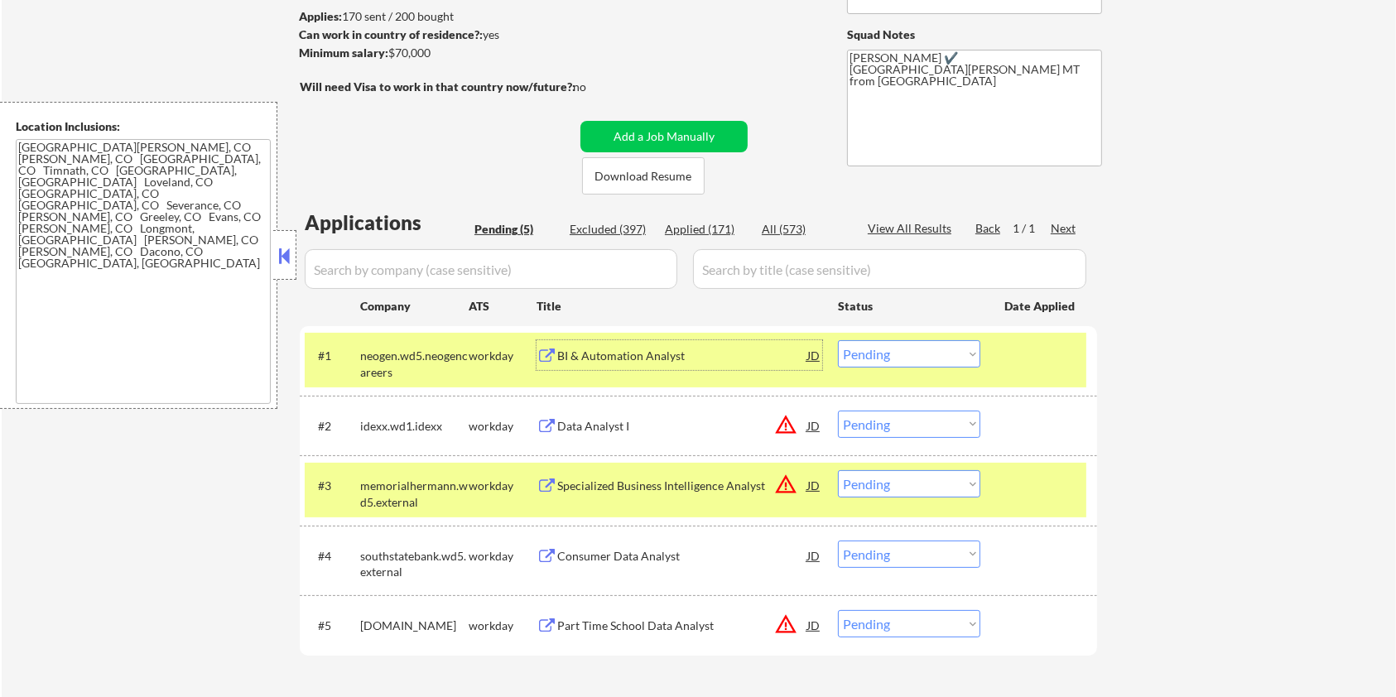
click at [630, 353] on div "BI & Automation Analyst" at bounding box center [682, 356] width 250 height 17
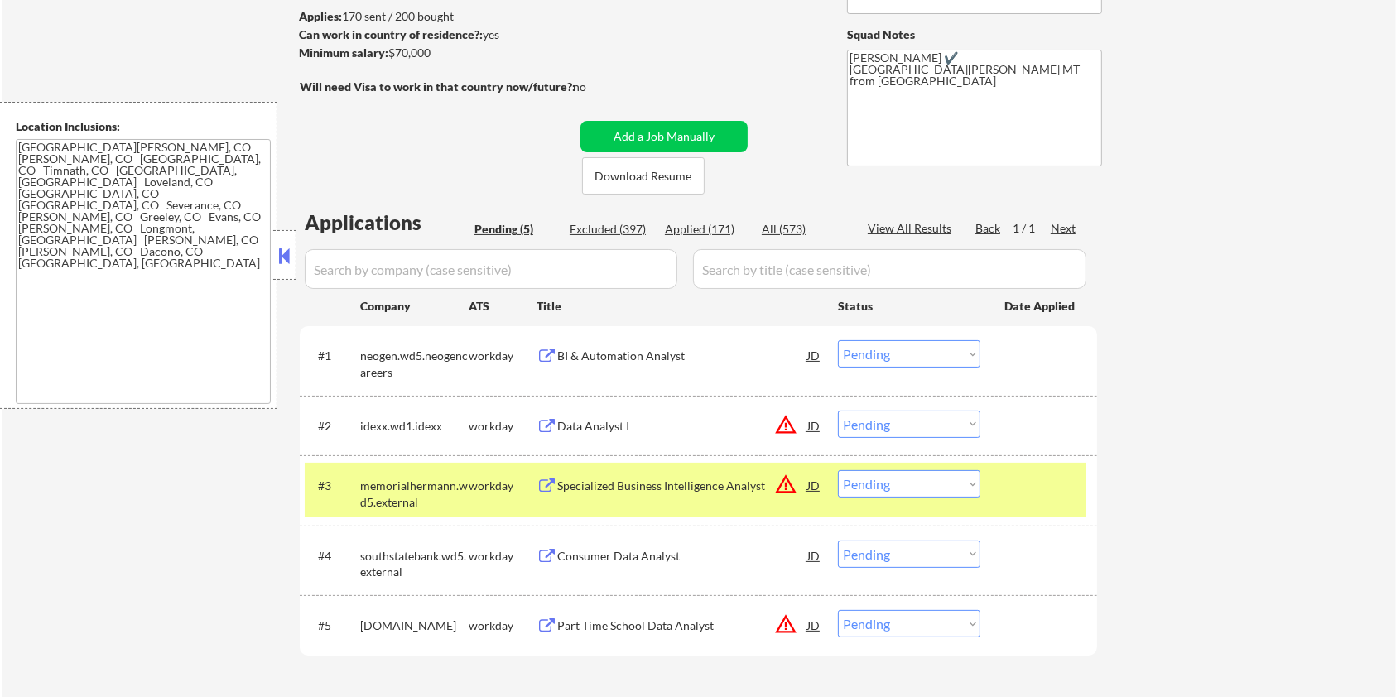
drag, startPoint x: 450, startPoint y: 51, endPoint x: 406, endPoint y: 51, distance: 43.9
click at [411, 52] on div "Minimum salary: $70,000" at bounding box center [437, 53] width 276 height 17
drag, startPoint x: 406, startPoint y: 51, endPoint x: 397, endPoint y: 50, distance: 10.0
click at [398, 50] on div "Minimum salary: $70,000" at bounding box center [437, 53] width 276 height 17
drag, startPoint x: 430, startPoint y: 54, endPoint x: 392, endPoint y: 51, distance: 39.0
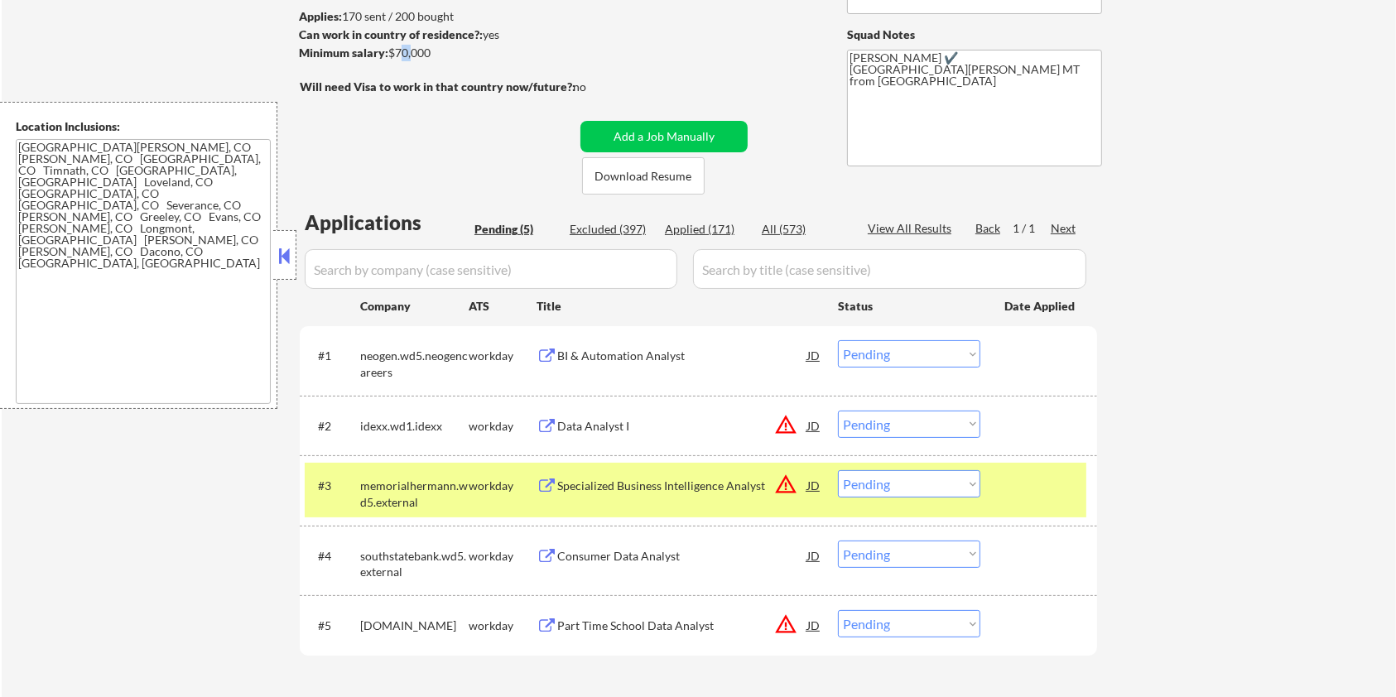
click at [392, 51] on div "Minimum salary: $70,000" at bounding box center [437, 53] width 276 height 17
copy div "$70,000"
click at [957, 358] on select "Choose an option... Pending Applied Excluded (Questions) Excluded (Expired) Exc…" at bounding box center [909, 353] width 142 height 27
click at [838, 340] on select "Choose an option... Pending Applied Excluded (Questions) Excluded (Expired) Exc…" at bounding box center [909, 353] width 142 height 27
select select ""pending""
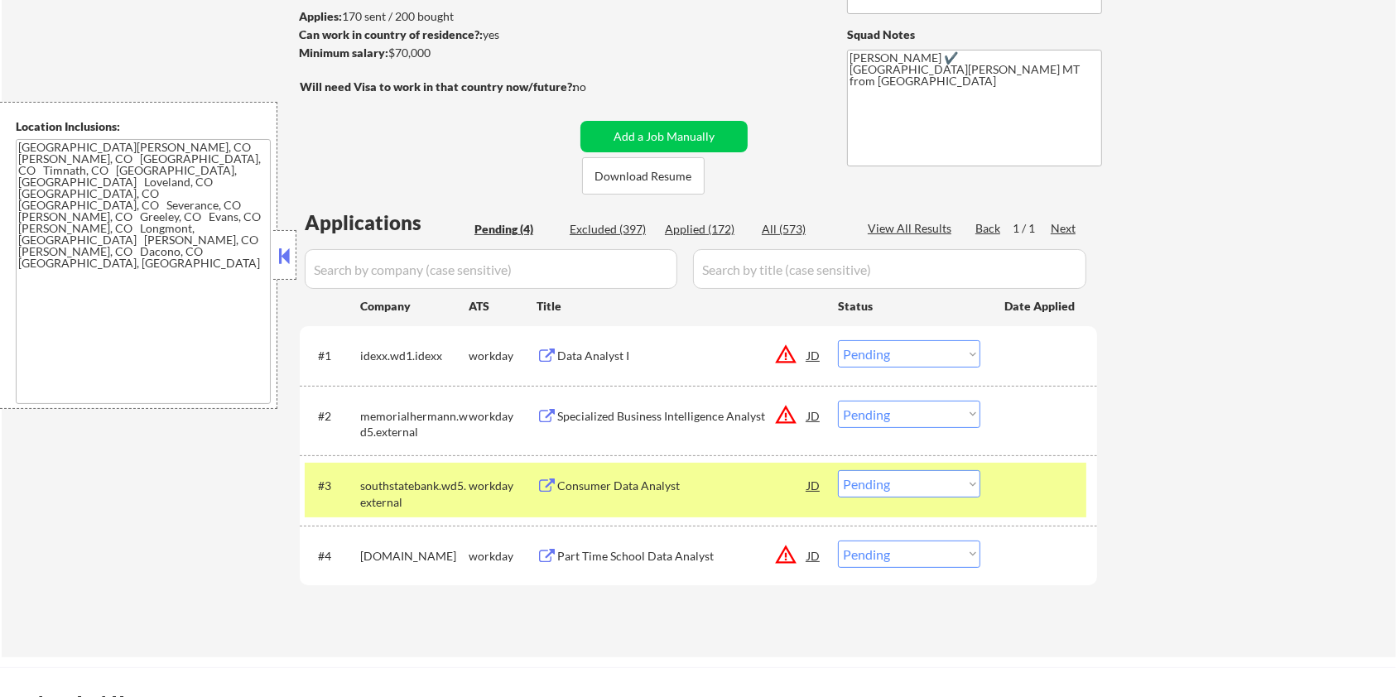
click at [633, 488] on div "Consumer Data Analyst" at bounding box center [682, 486] width 250 height 17
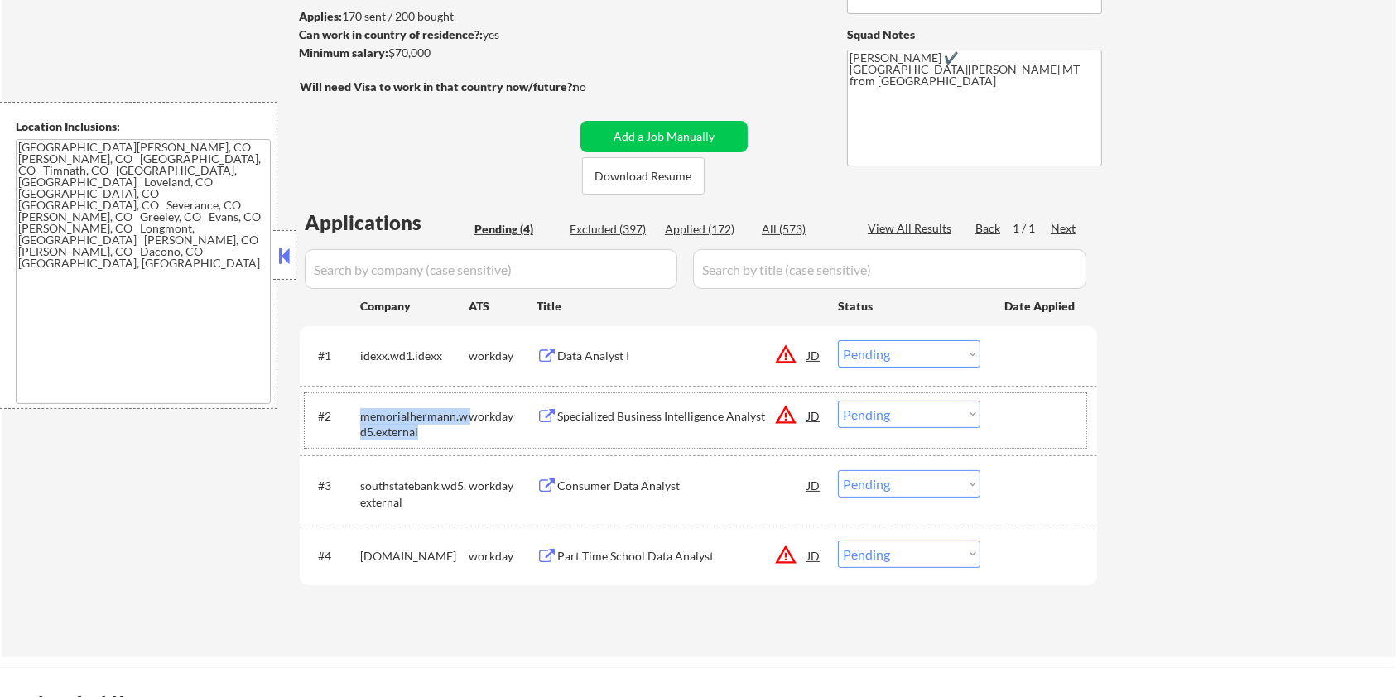
drag, startPoint x: 428, startPoint y: 443, endPoint x: 417, endPoint y: 437, distance: 12.2
click at [417, 437] on div "#2 memorialhermann.wd5.external workday Specialized Business Intelligence Analy…" at bounding box center [695, 420] width 781 height 55
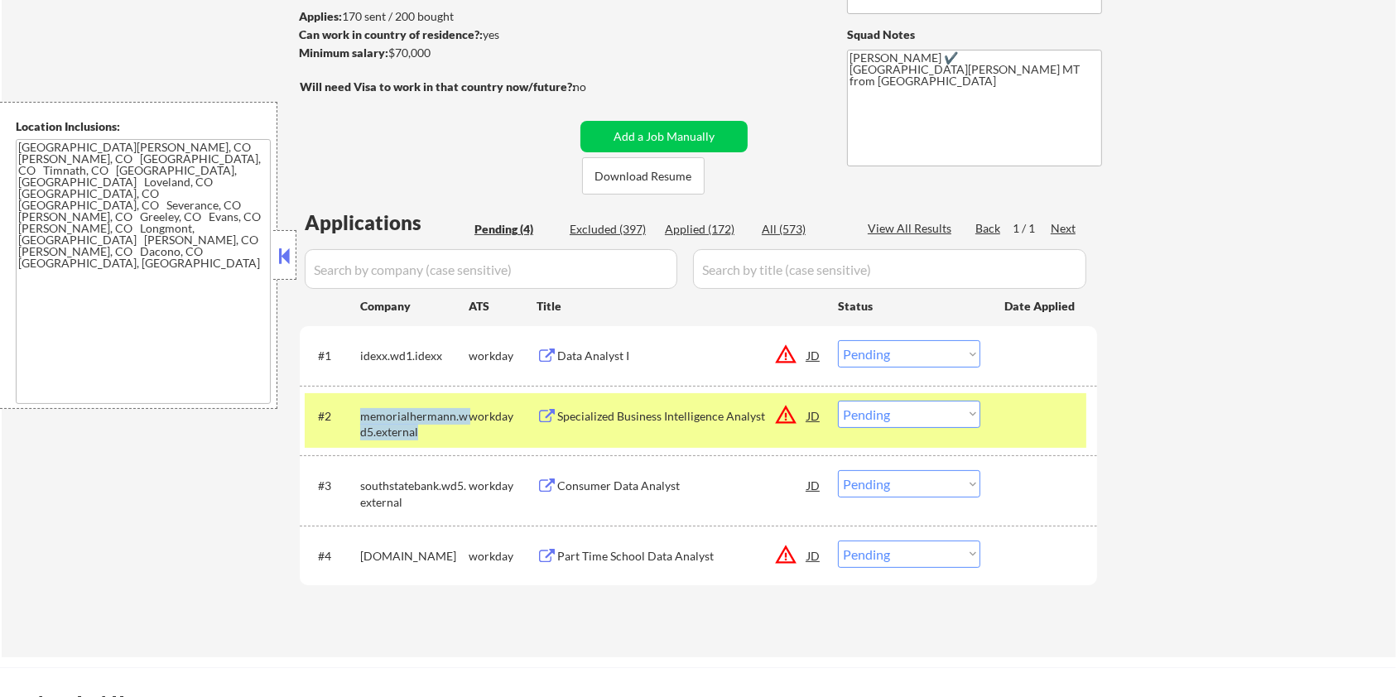
copy div "memorialhermann.wd5.external"
drag, startPoint x: 450, startPoint y: 55, endPoint x: 390, endPoint y: 55, distance: 60.4
click at [390, 55] on div "Minimum salary: $70,000" at bounding box center [437, 53] width 276 height 17
copy div "$70,000"
click at [873, 480] on select "Choose an option... Pending Applied Excluded (Questions) Excluded (Expired) Exc…" at bounding box center [909, 483] width 142 height 27
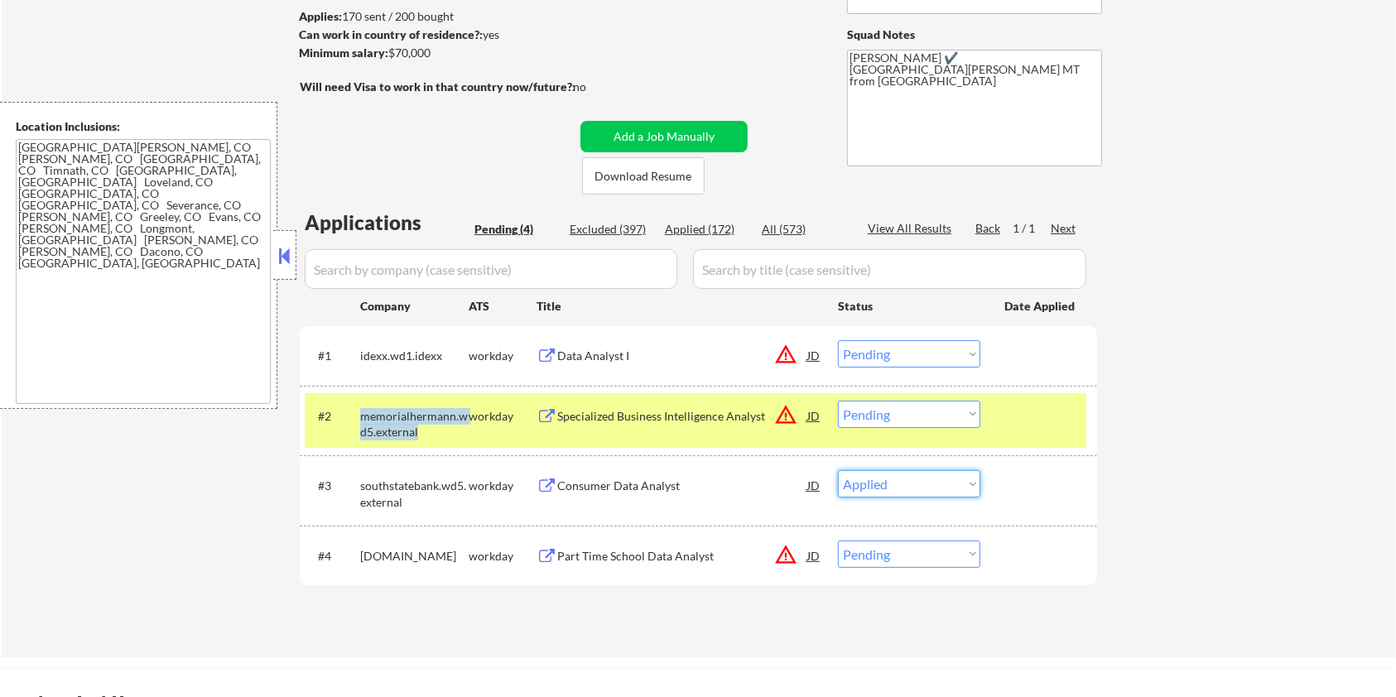
click at [838, 470] on select "Choose an option... Pending Applied Excluded (Questions) Excluded (Expired) Exc…" at bounding box center [909, 483] width 142 height 27
select select ""pending""
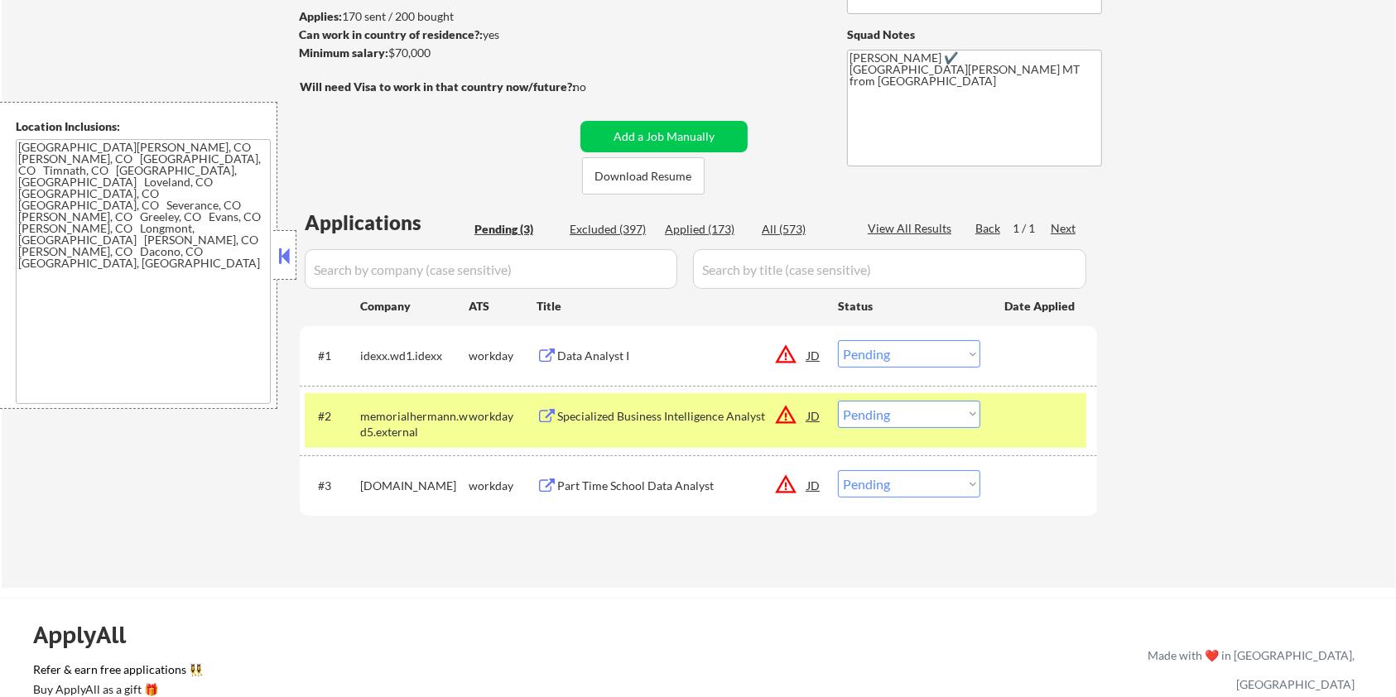
click at [582, 349] on div "Data Analyst I" at bounding box center [682, 356] width 250 height 17
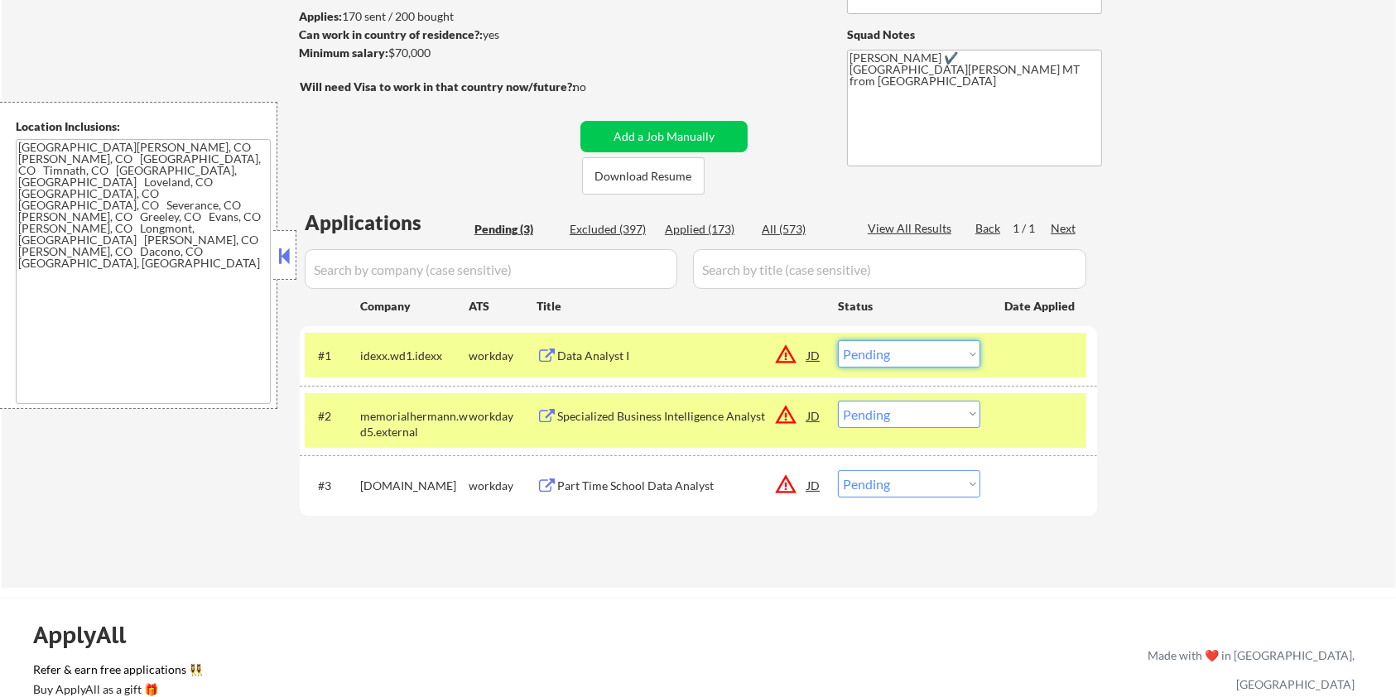
click at [934, 353] on select "Choose an option... Pending Applied Excluded (Questions) Excluded (Expired) Exc…" at bounding box center [909, 353] width 142 height 27
click at [838, 340] on select "Choose an option... Pending Applied Excluded (Questions) Excluded (Expired) Exc…" at bounding box center [909, 353] width 142 height 27
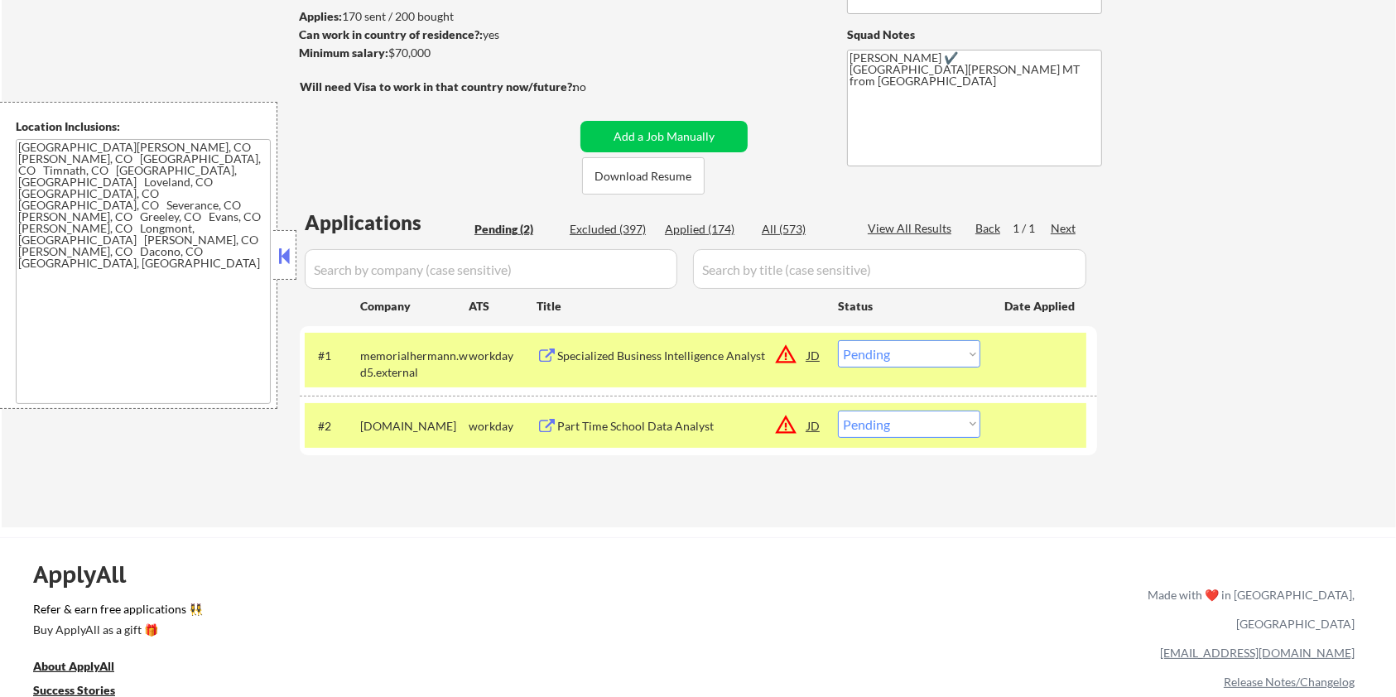
click at [587, 356] on div "Specialized Business Intelligence Analyst" at bounding box center [682, 356] width 250 height 17
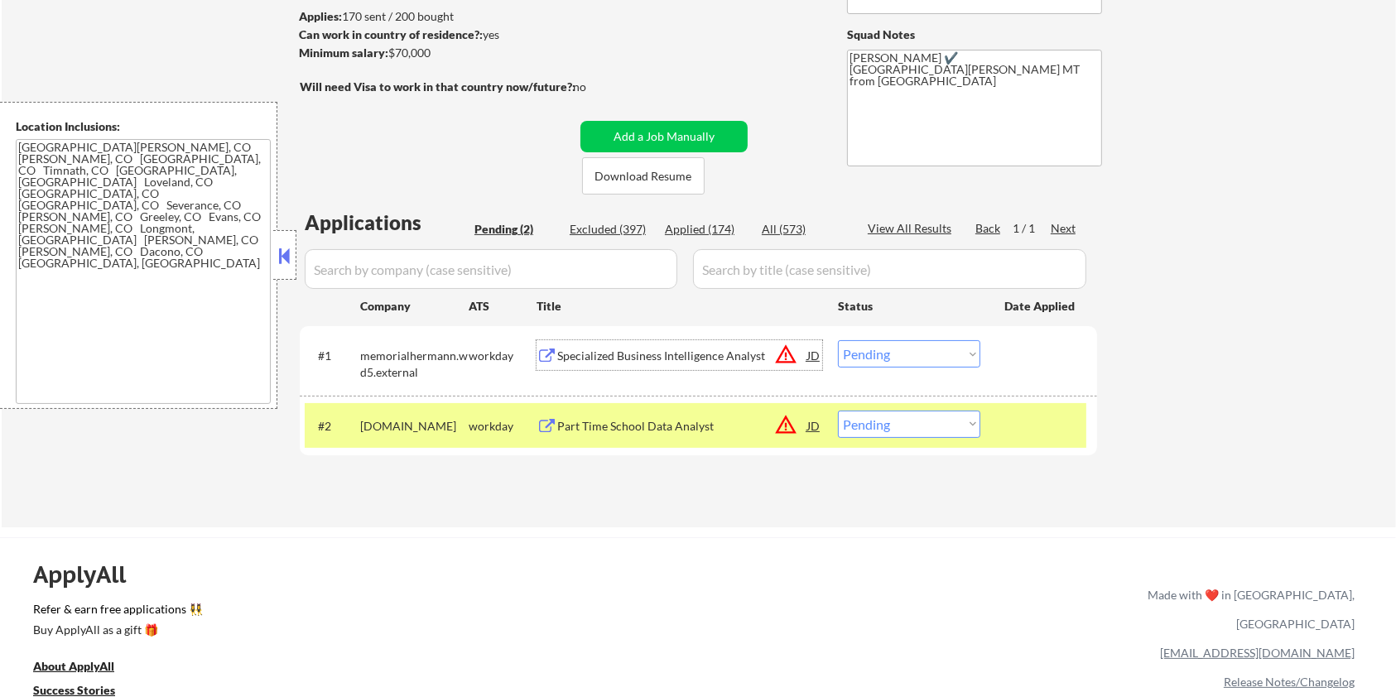
click at [892, 353] on select "Choose an option... Pending Applied Excluded (Questions) Excluded (Expired) Exc…" at bounding box center [909, 353] width 142 height 27
click at [838, 340] on select "Choose an option... Pending Applied Excluded (Questions) Excluded (Expired) Exc…" at bounding box center [909, 353] width 142 height 27
select select ""pending""
